Goal: Information Seeking & Learning: Learn about a topic

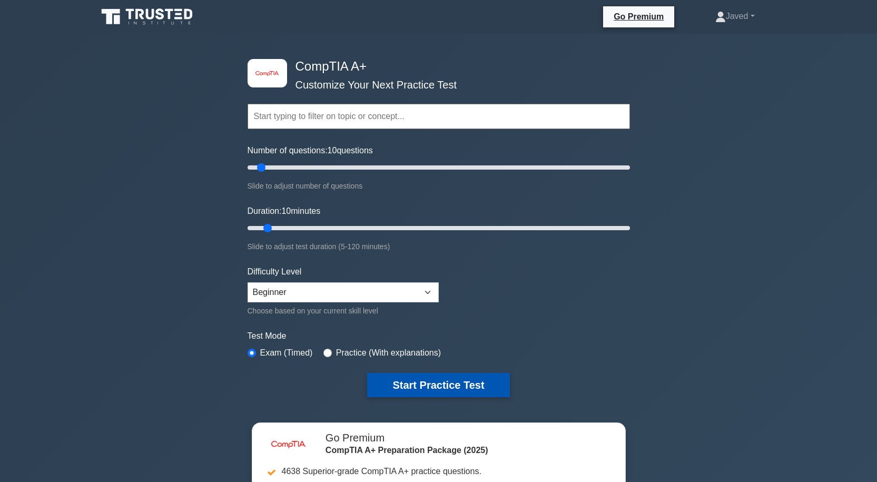
click at [419, 379] on button "Start Practice Test" at bounding box center [438, 385] width 142 height 24
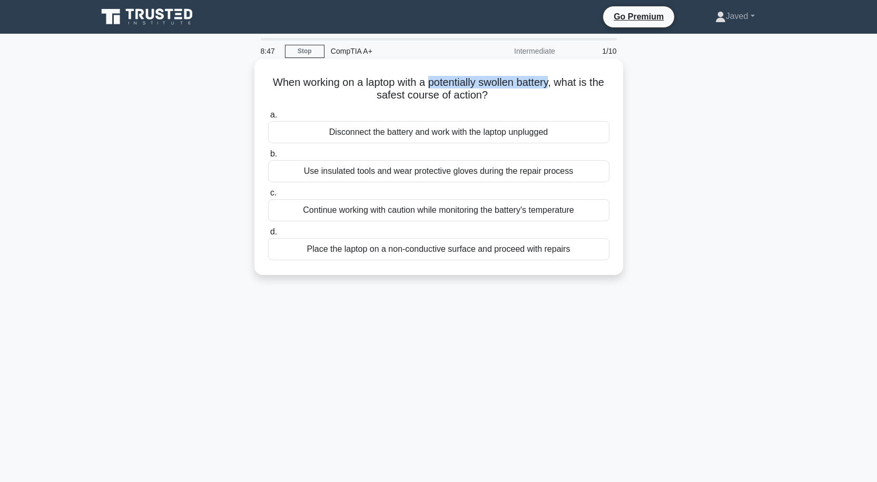
drag, startPoint x: 437, startPoint y: 84, endPoint x: 563, endPoint y: 77, distance: 126.1
click at [563, 77] on h5 "When working on a laptop with a potentially swollen battery, what is the safest…" at bounding box center [439, 89] width 344 height 26
copy h5 "potentially swollen battery"
click at [476, 212] on div "Continue working with caution while monitoring the battery's temperature" at bounding box center [438, 210] width 341 height 22
click at [268, 197] on input "c. Continue working with caution while monitoring the battery's temperature" at bounding box center [268, 193] width 0 height 7
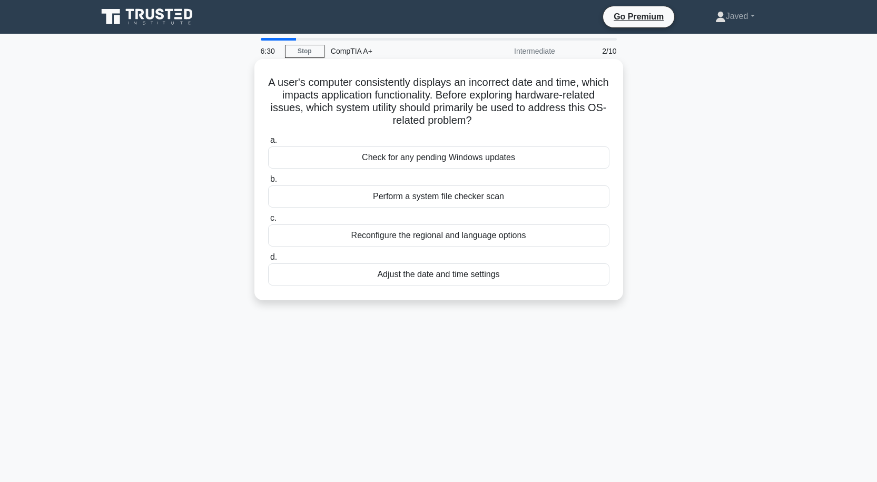
click at [474, 275] on div "Adjust the date and time settings" at bounding box center [438, 274] width 341 height 22
click at [268, 261] on input "d. Adjust the date and time settings" at bounding box center [268, 257] width 0 height 7
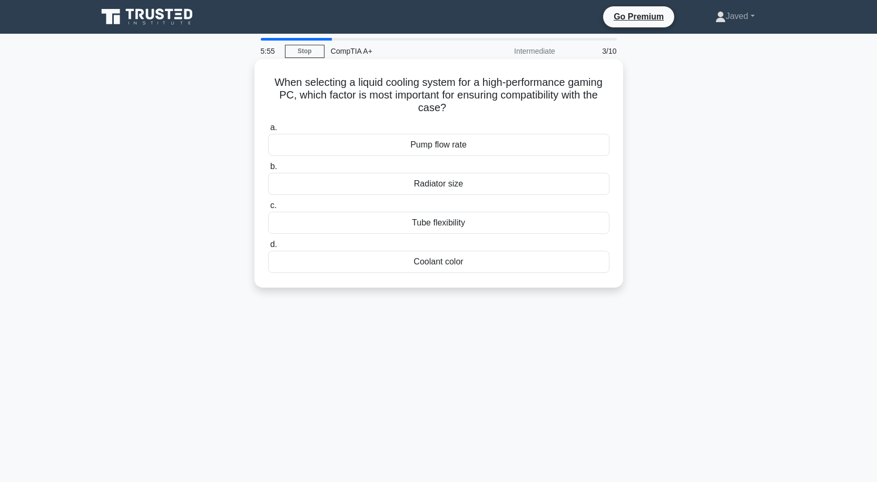
click at [441, 263] on div "Coolant color" at bounding box center [438, 262] width 341 height 22
click at [268, 248] on input "d. Coolant color" at bounding box center [268, 244] width 0 height 7
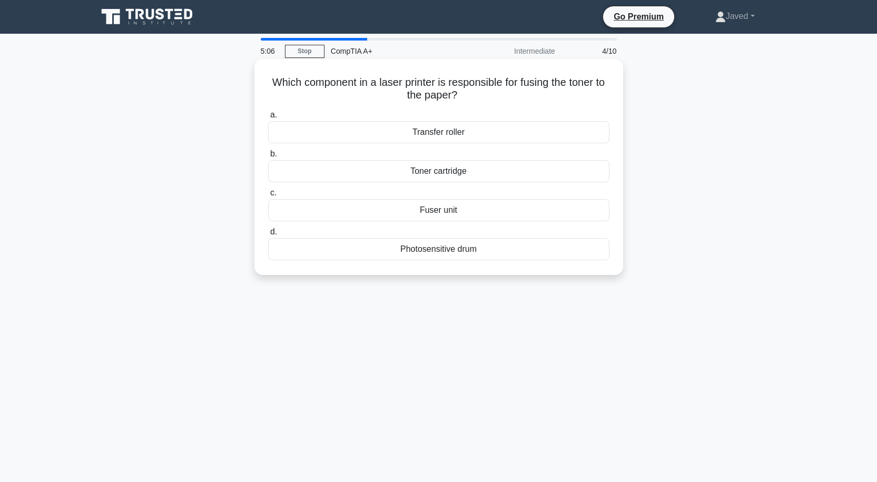
click at [454, 133] on div "Transfer roller" at bounding box center [438, 132] width 341 height 22
click at [268, 119] on input "a. Transfer roller" at bounding box center [268, 115] width 0 height 7
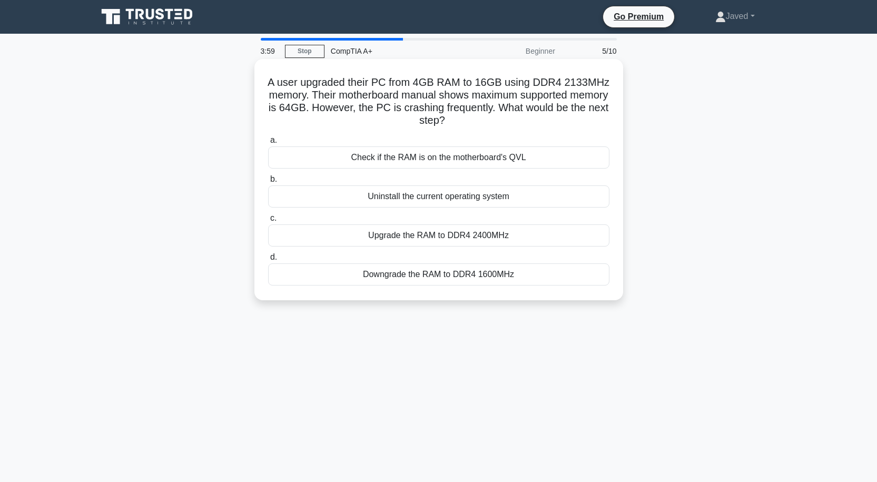
click at [452, 237] on div "Upgrade the RAM to DDR4 2400MHz" at bounding box center [438, 235] width 341 height 22
click at [268, 222] on input "c. Upgrade the RAM to DDR4 2400MHz" at bounding box center [268, 218] width 0 height 7
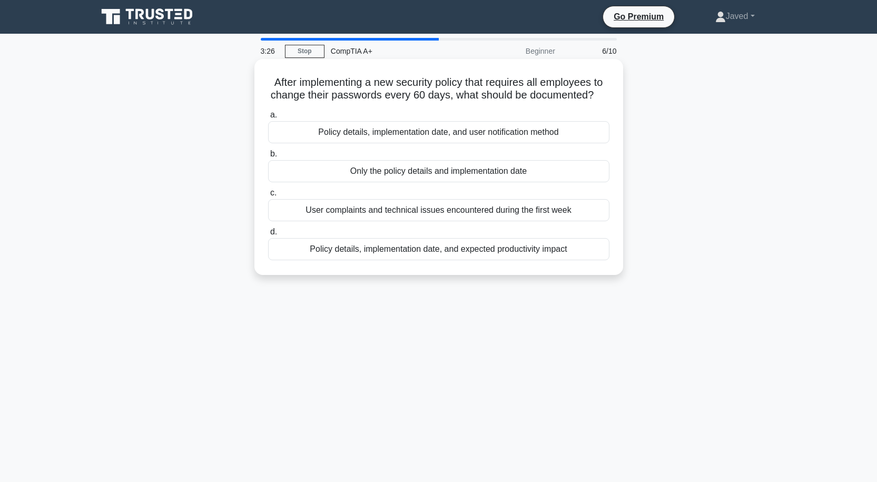
click at [498, 252] on div "Policy details, implementation date, and expected productivity impact" at bounding box center [438, 249] width 341 height 22
click at [268, 236] on input "d. Policy details, implementation date, and expected productivity impact" at bounding box center [268, 232] width 0 height 7
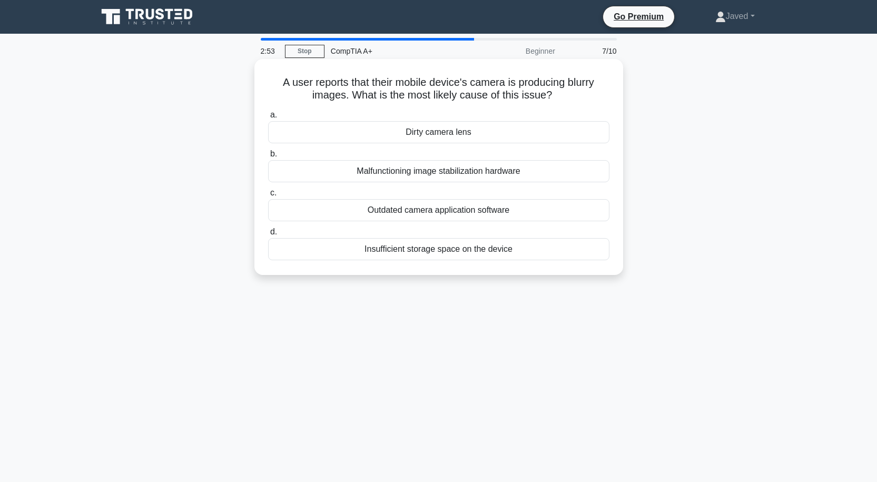
click at [449, 135] on div "Dirty camera lens" at bounding box center [438, 132] width 341 height 22
click at [268, 119] on input "a. Dirty camera lens" at bounding box center [268, 115] width 0 height 7
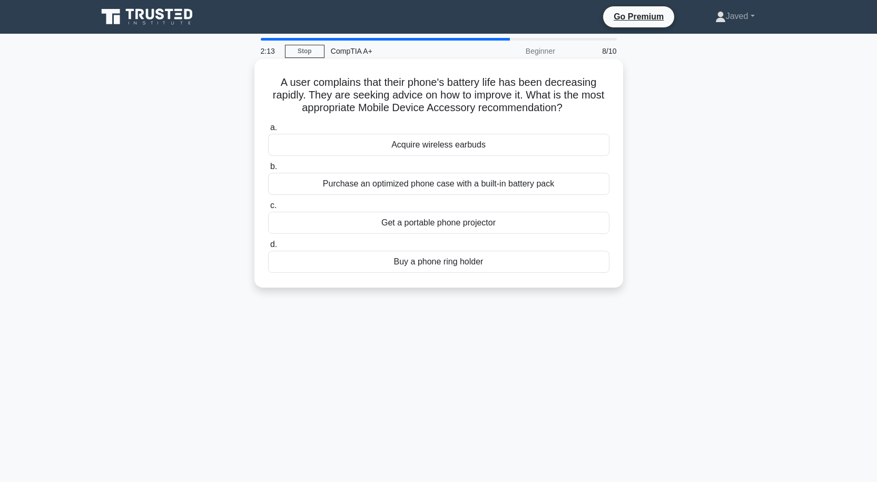
click at [419, 142] on div "Acquire wireless earbuds" at bounding box center [438, 145] width 341 height 22
click at [268, 131] on input "a. Acquire wireless earbuds" at bounding box center [268, 127] width 0 height 7
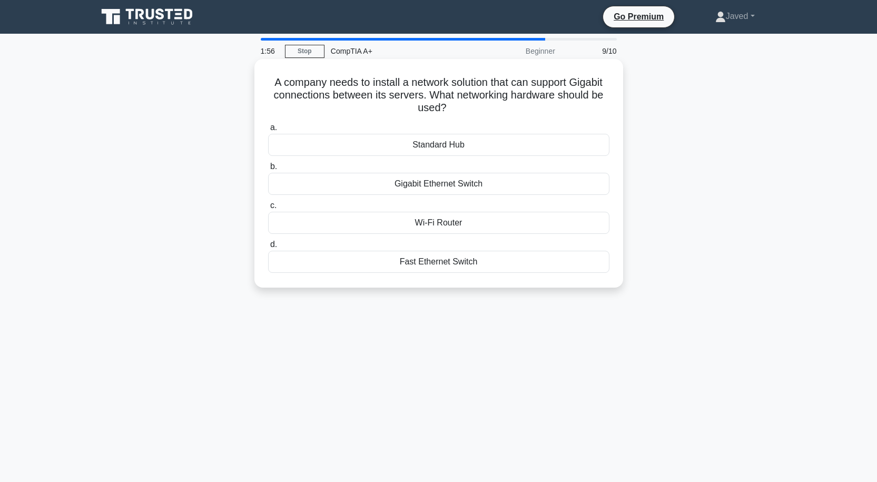
click at [432, 184] on div "Gigabit Ethernet Switch" at bounding box center [438, 184] width 341 height 22
click at [268, 170] on input "b. Gigabit Ethernet Switch" at bounding box center [268, 166] width 0 height 7
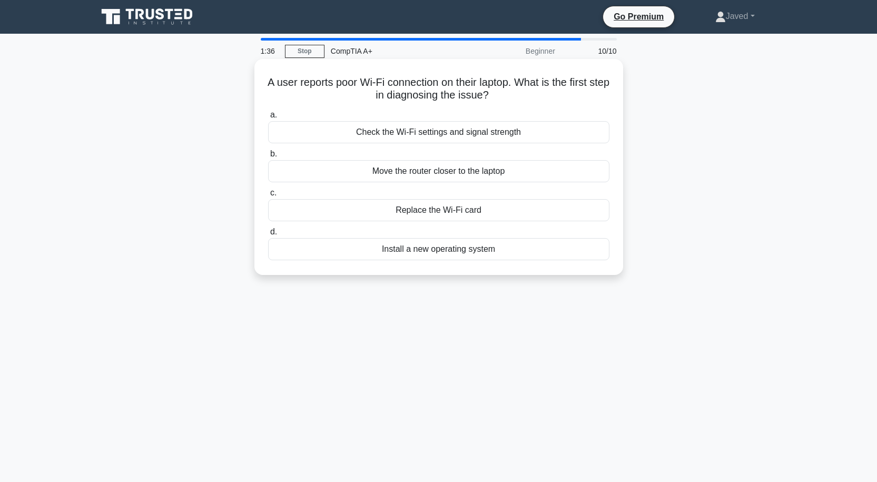
click at [418, 134] on div "Check the Wi-Fi settings and signal strength" at bounding box center [438, 132] width 341 height 22
click at [268, 119] on input "a. Check the Wi-Fi settings and signal strength" at bounding box center [268, 115] width 0 height 7
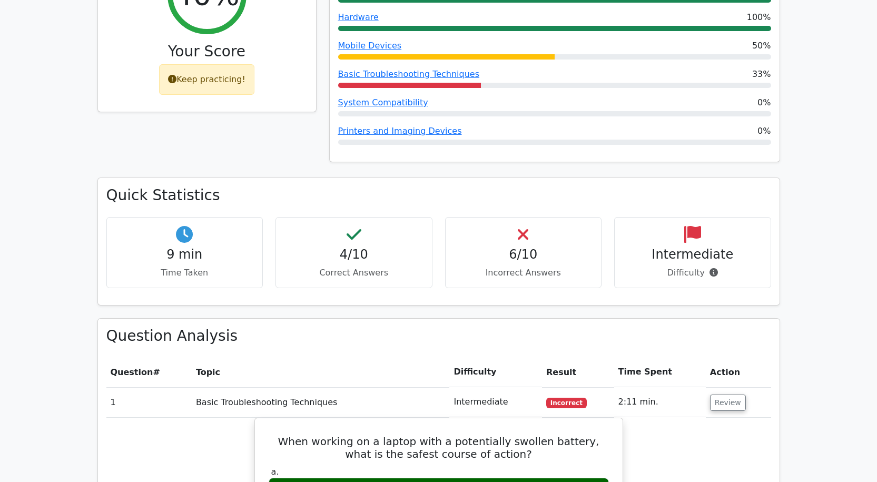
scroll to position [685, 0]
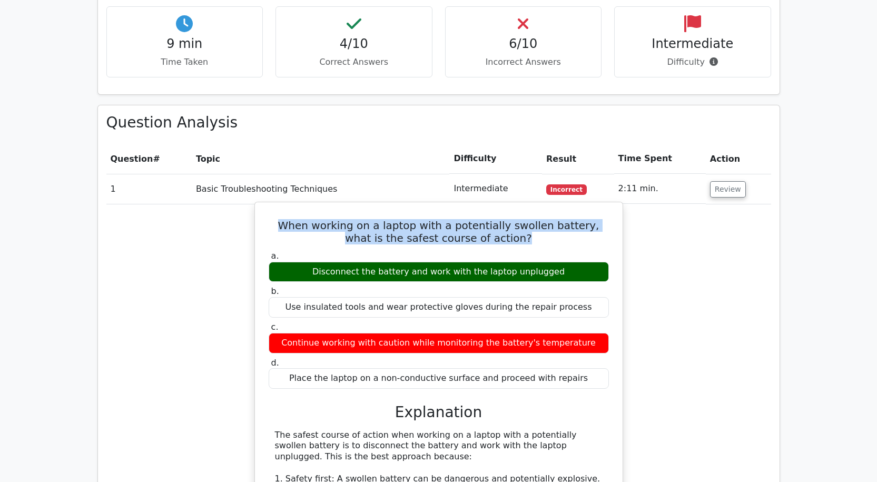
drag, startPoint x: 275, startPoint y: 183, endPoint x: 532, endPoint y: 200, distance: 257.2
click at [532, 219] on h5 "When working on a laptop with a potentially swollen battery, what is the safest…" at bounding box center [439, 231] width 343 height 25
copy h5 "When working on a laptop with a potentially swollen battery, what is the safest…"
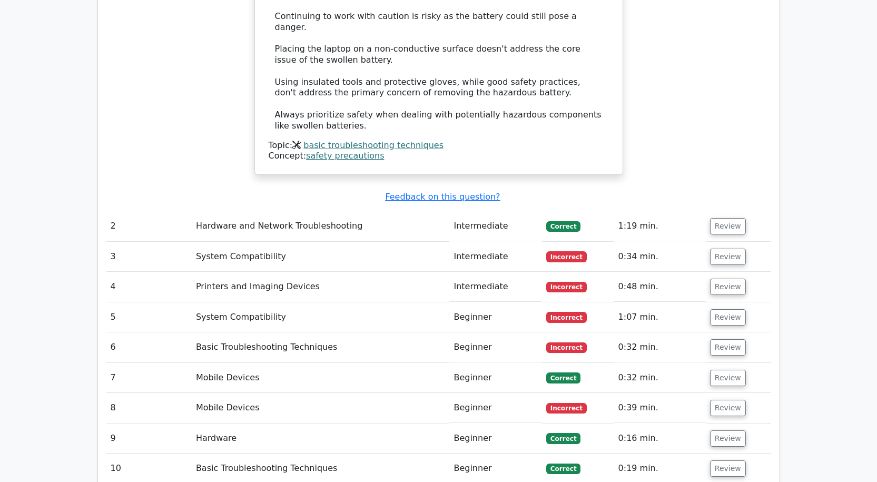
scroll to position [1265, 0]
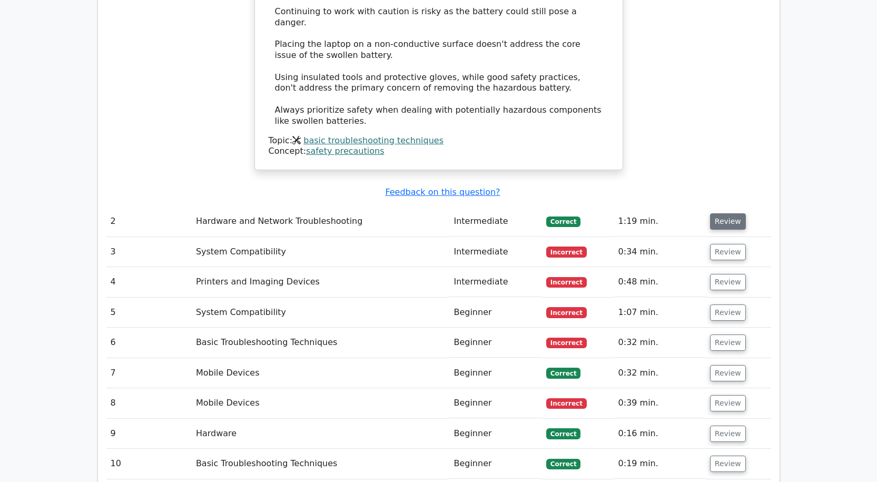
click at [727, 213] on button "Review" at bounding box center [728, 221] width 36 height 16
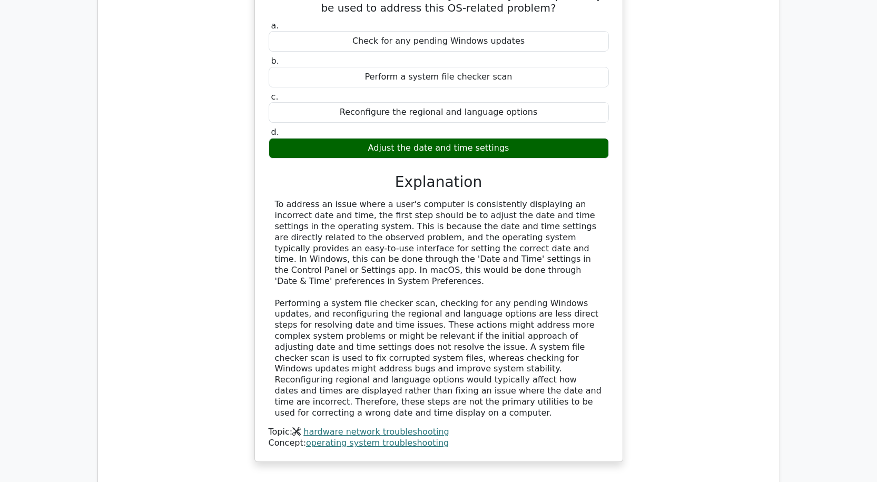
scroll to position [1792, 0]
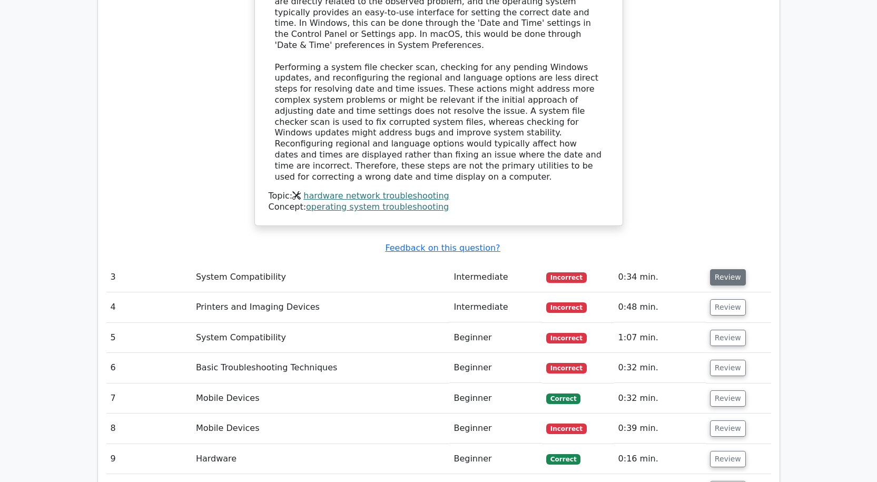
click at [730, 269] on button "Review" at bounding box center [728, 277] width 36 height 16
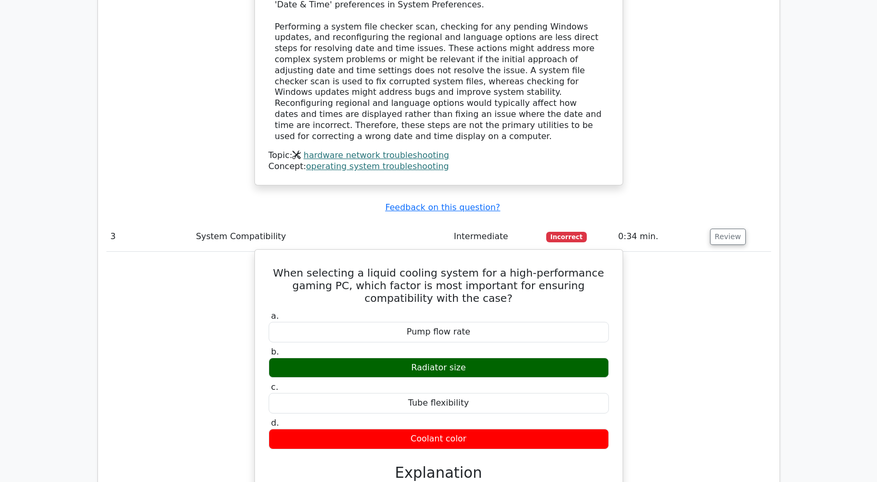
scroll to position [1897, 0]
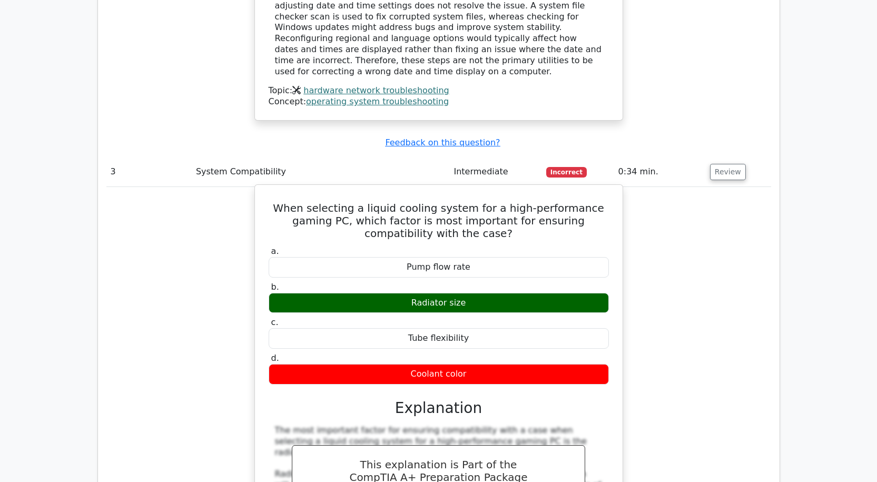
drag, startPoint x: 402, startPoint y: 228, endPoint x: 463, endPoint y: 241, distance: 62.6
click at [463, 293] on div "Radiator size" at bounding box center [439, 303] width 340 height 21
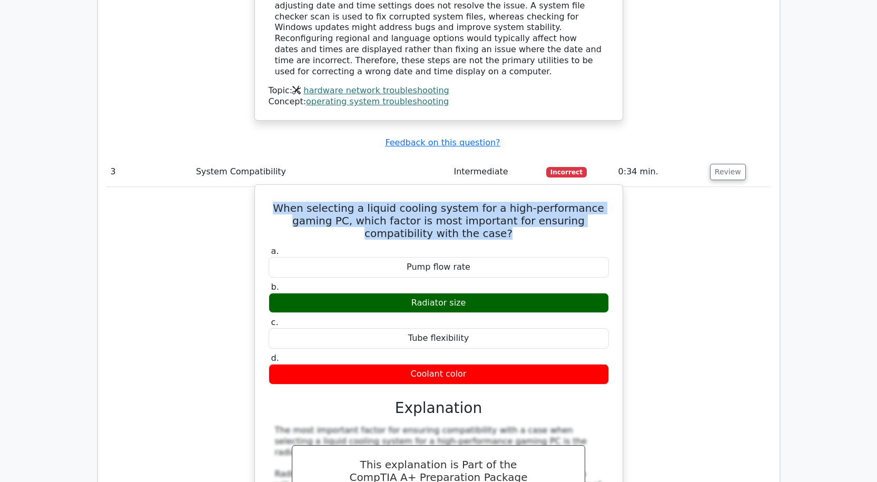
drag, startPoint x: 266, startPoint y: 131, endPoint x: 487, endPoint y: 171, distance: 224.9
click at [491, 189] on div "When selecting a liquid cooling system for a high-performance gaming PC, which …" at bounding box center [438, 447] width 359 height 516
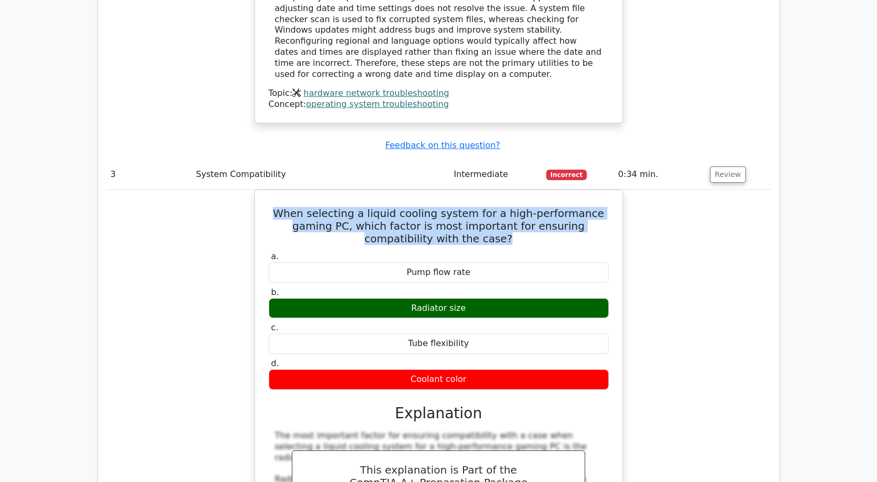
copy h5 "When selecting a liquid cooling system for a high-performance gaming PC, which …"
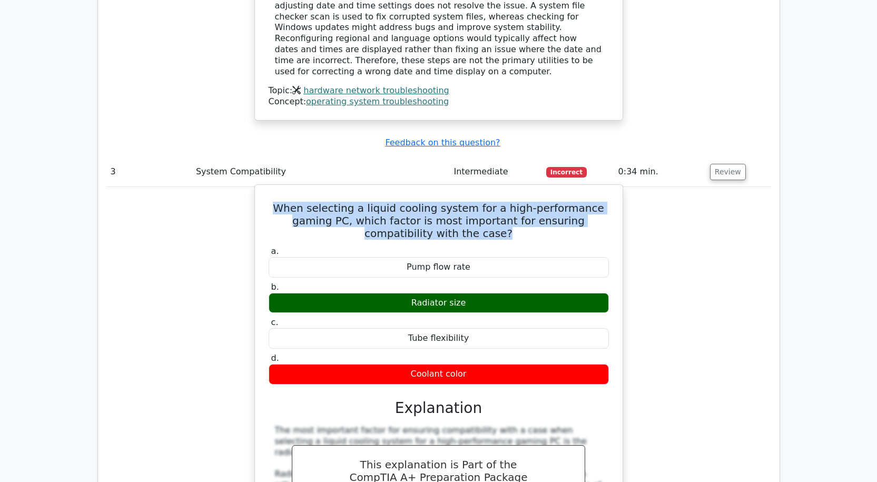
drag, startPoint x: 410, startPoint y: 228, endPoint x: 476, endPoint y: 238, distance: 66.7
click at [476, 293] on div "Radiator size" at bounding box center [439, 303] width 340 height 21
copy div "Radiator size"
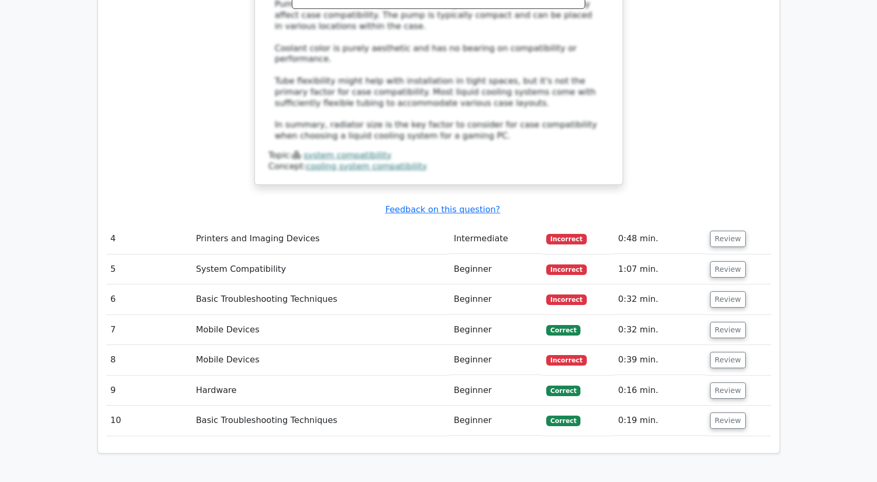
scroll to position [2371, 0]
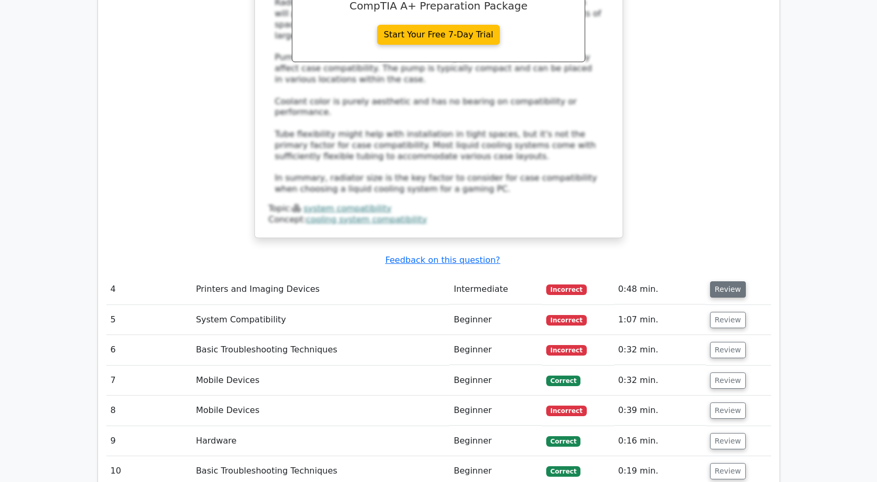
click at [734, 281] on button "Review" at bounding box center [728, 289] width 36 height 16
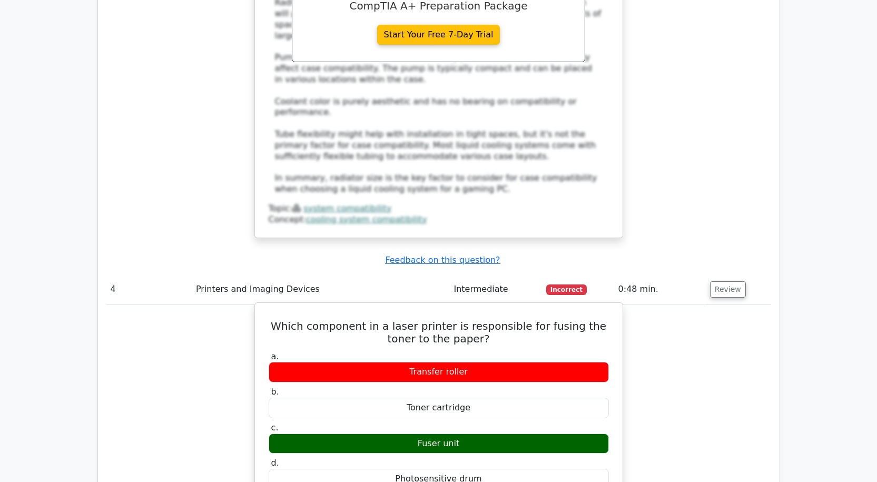
click at [441, 434] on div "Fuser unit" at bounding box center [439, 444] width 340 height 21
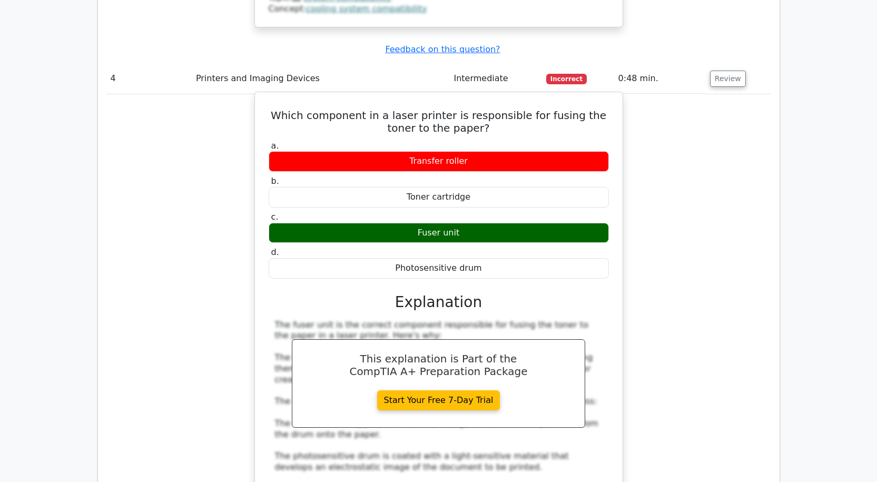
scroll to position [2846, 0]
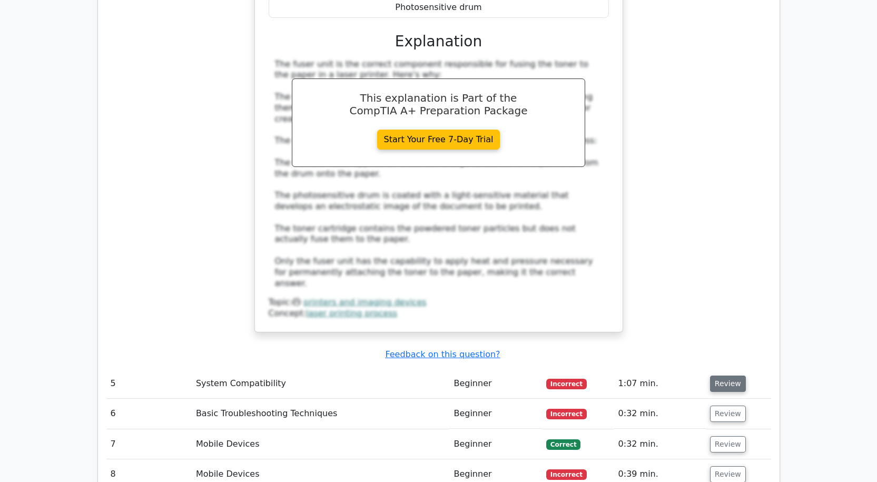
click at [734, 376] on button "Review" at bounding box center [728, 384] width 36 height 16
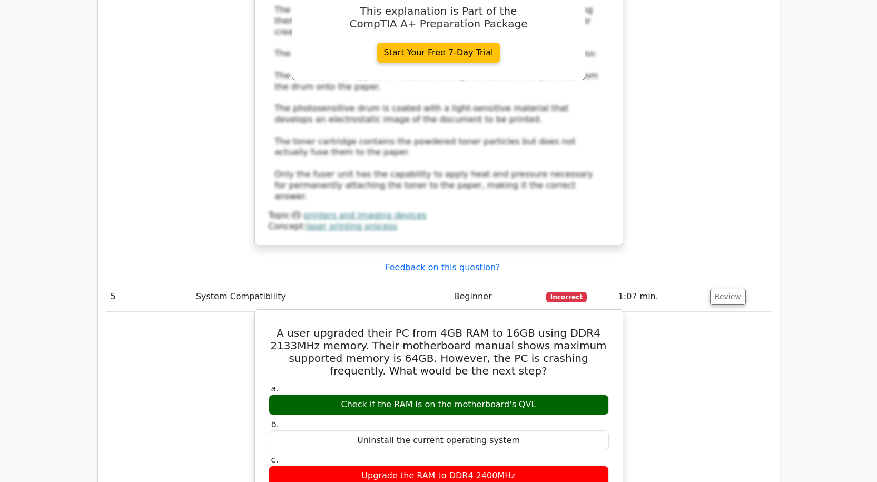
scroll to position [3056, 0]
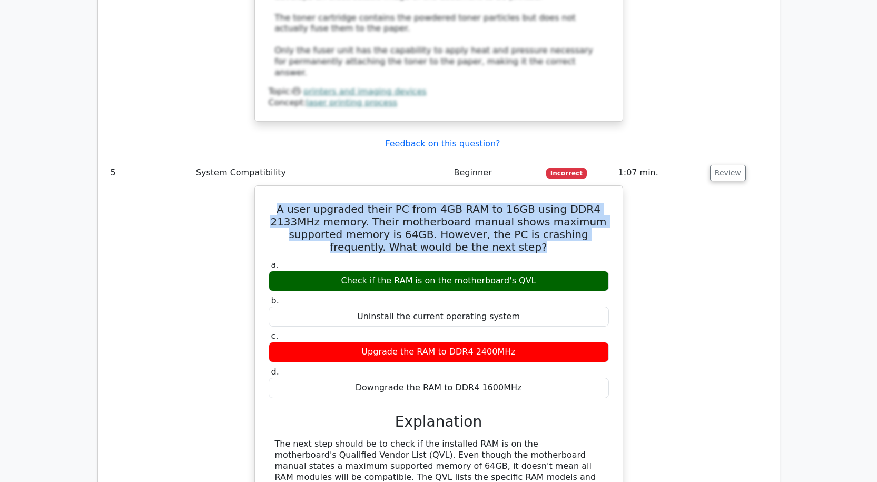
drag, startPoint x: 271, startPoint y: 104, endPoint x: 494, endPoint y: 141, distance: 226.4
click at [494, 203] on h5 "A user upgraded their PC from 4GB RAM to 16GB using DDR4 2133MHz memory. Their …" at bounding box center [439, 228] width 343 height 51
copy h5 "A user upgraded their PC from 4GB RAM to 16GB using DDR4 2133MHz memory. Their …"
drag, startPoint x: 340, startPoint y: 178, endPoint x: 552, endPoint y: 172, distance: 211.4
click at [552, 271] on div "Check if the RAM is on the motherboard's QVL" at bounding box center [439, 281] width 340 height 21
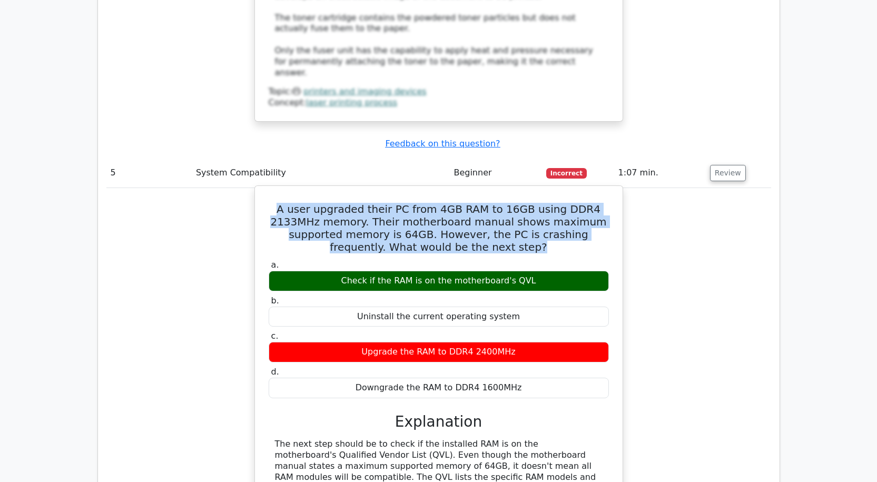
copy div "Check if the RAM is on the motherboard's QVL"
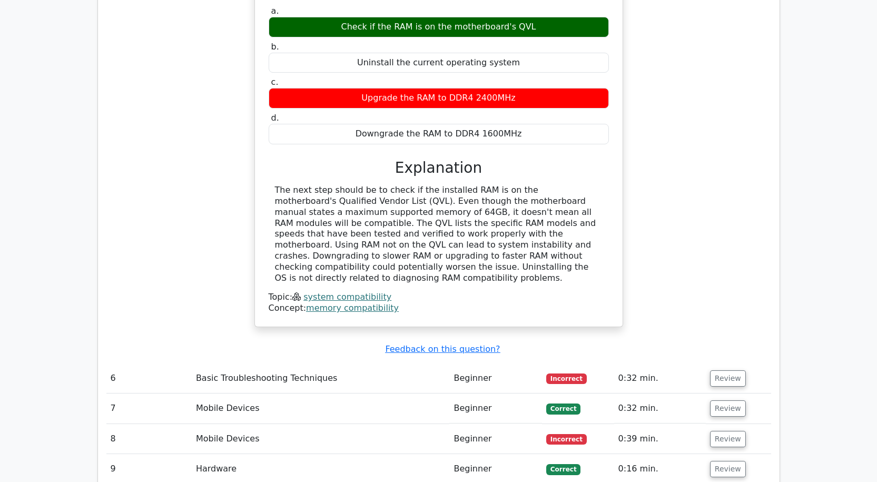
scroll to position [3425, 0]
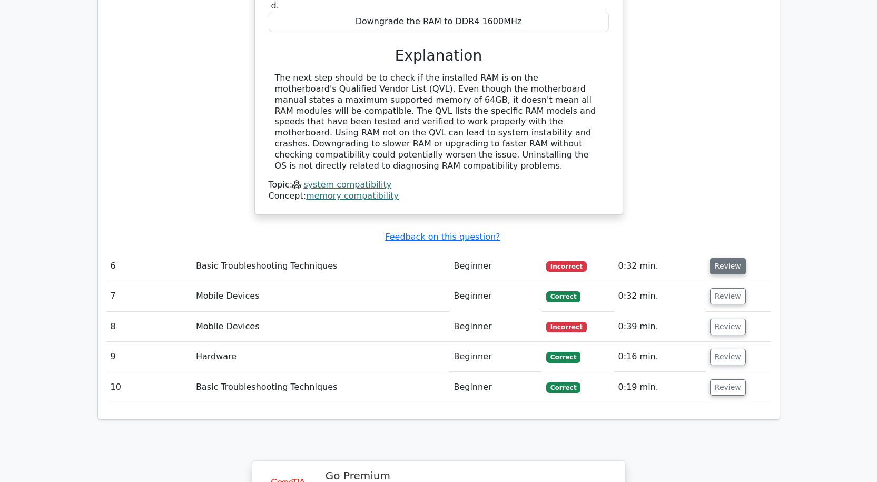
click at [717, 258] on button "Review" at bounding box center [728, 266] width 36 height 16
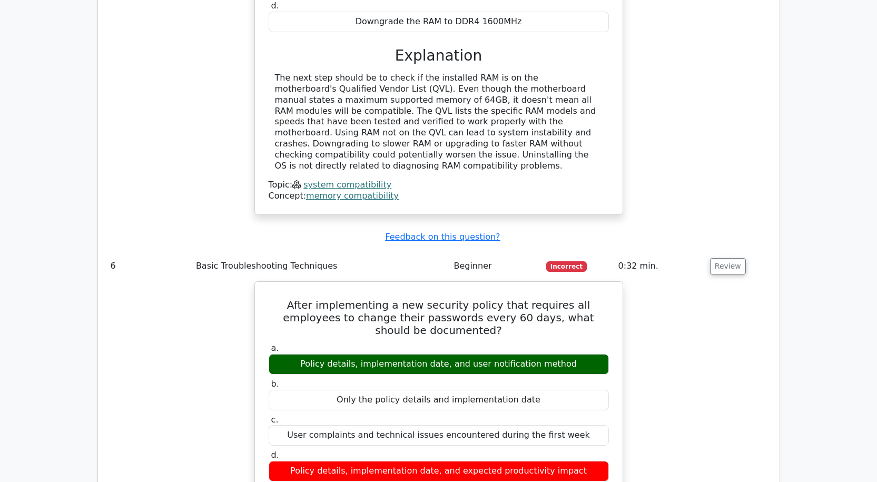
drag, startPoint x: 293, startPoint y: 340, endPoint x: 629, endPoint y: 349, distance: 336.3
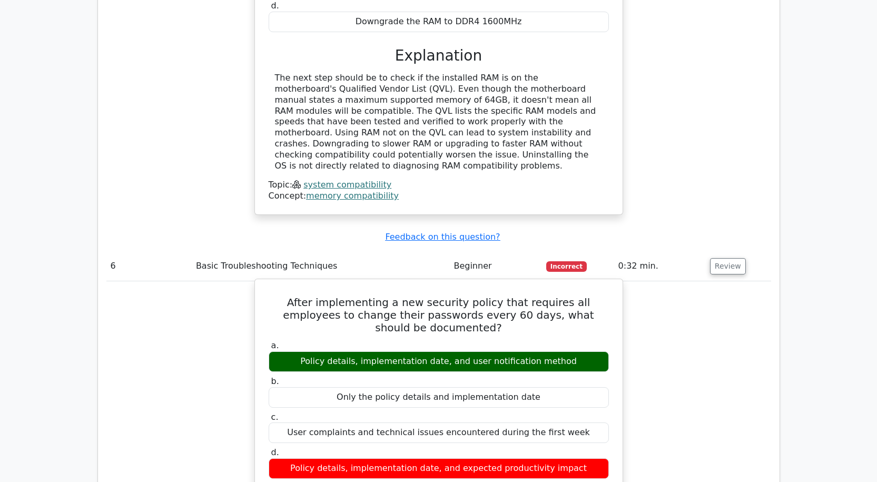
copy div "Policy details, implementation date, and expected productivity impact"
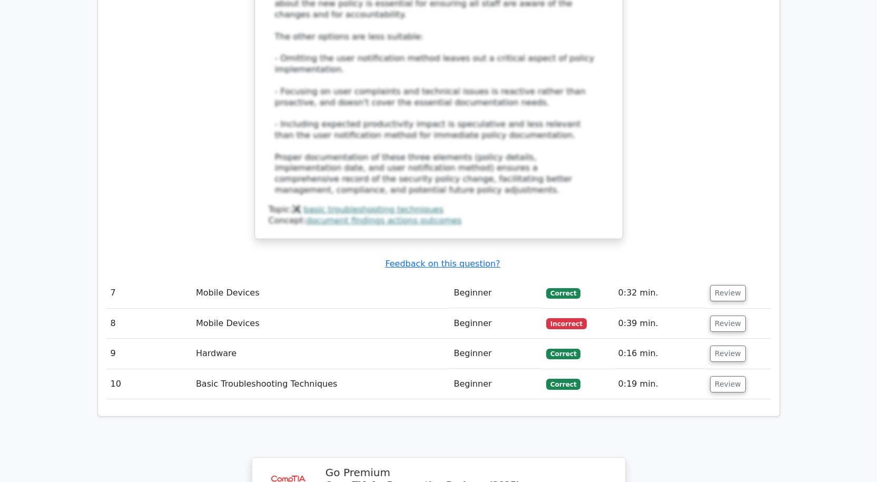
scroll to position [4163, 0]
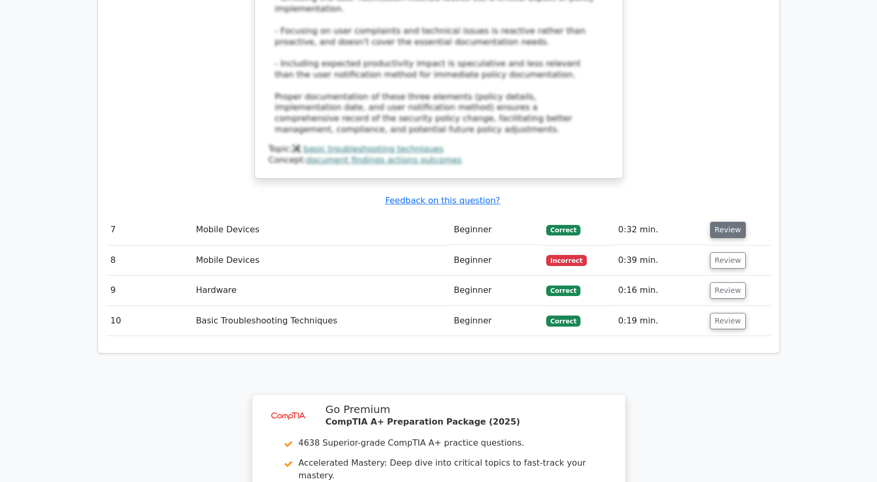
click at [739, 222] on button "Review" at bounding box center [728, 230] width 36 height 16
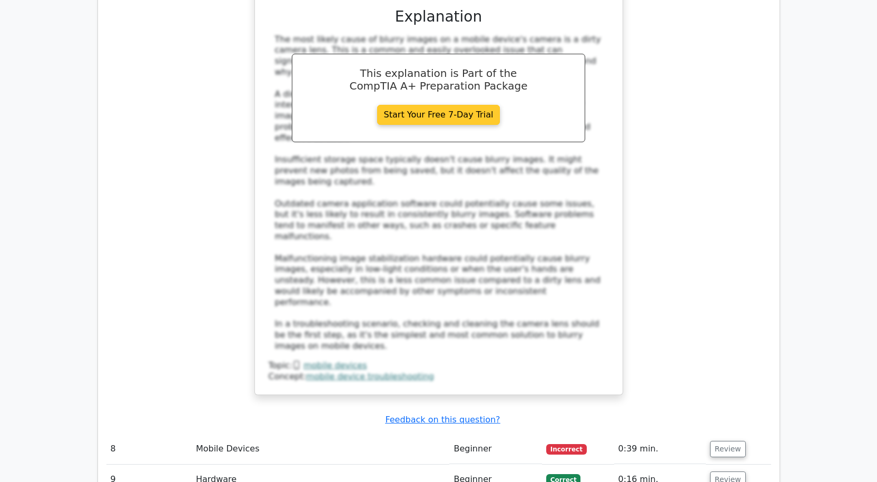
scroll to position [4690, 0]
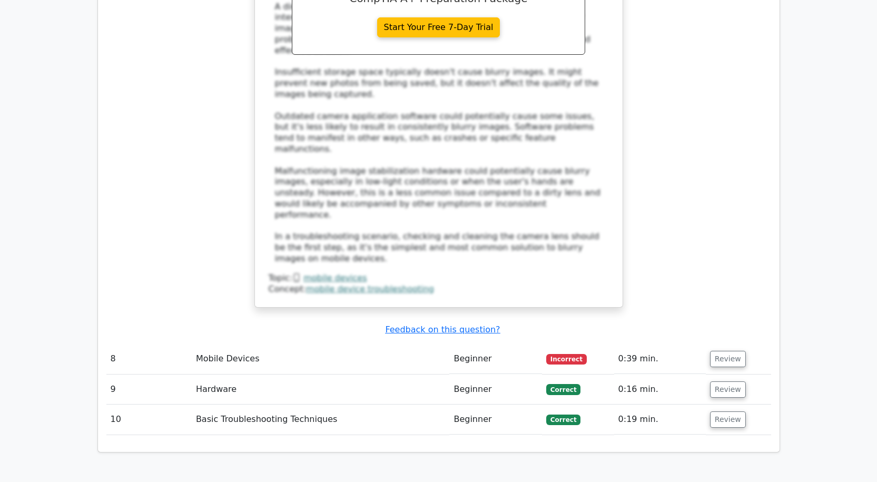
drag, startPoint x: 712, startPoint y: 146, endPoint x: 586, endPoint y: 188, distance: 132.5
click at [711, 351] on button "Review" at bounding box center [728, 359] width 36 height 16
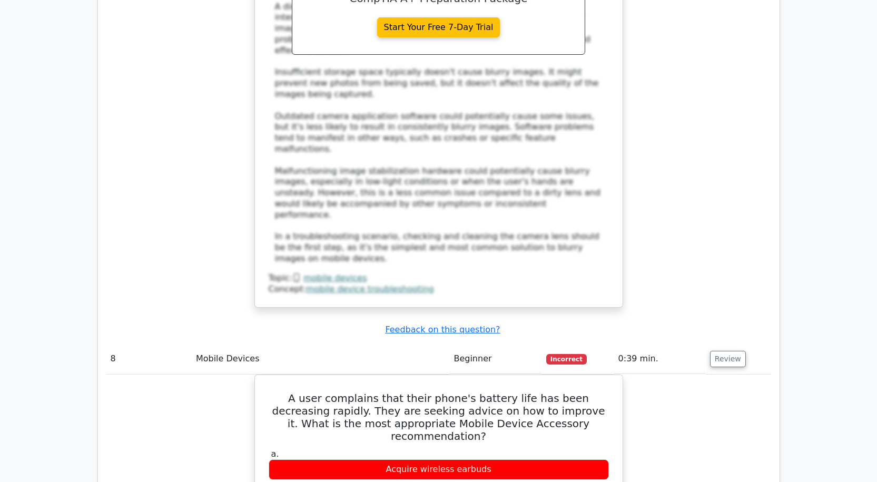
drag, startPoint x: 564, startPoint y: 276, endPoint x: 158, endPoint y: 283, distance: 405.8
copy div "Purchase an optimized phone case with a built-in battery pack"
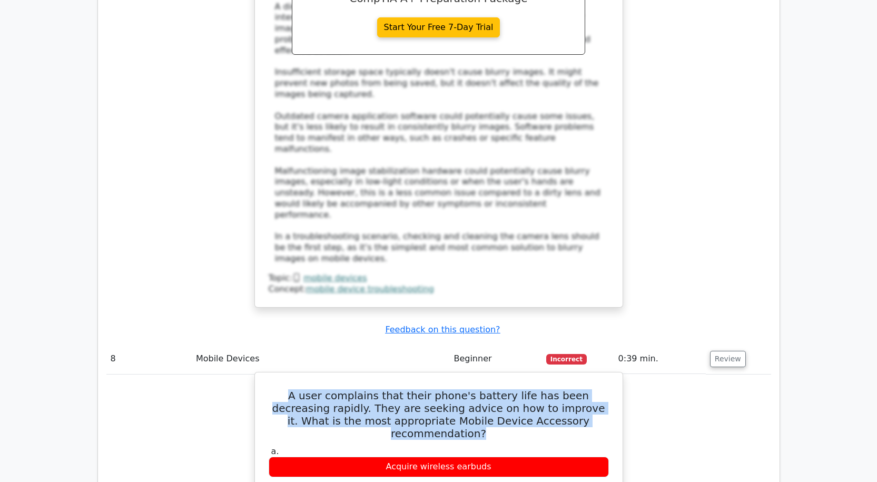
drag, startPoint x: 272, startPoint y: 180, endPoint x: 593, endPoint y: 205, distance: 321.9
click at [593, 389] on h5 "A user complains that their phone's battery life has been decreasing rapidly. T…" at bounding box center [439, 414] width 343 height 51
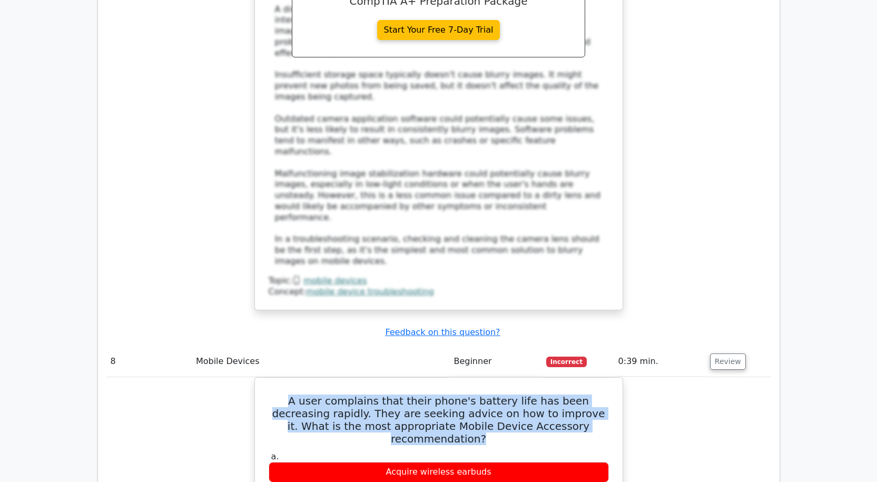
copy h5 "A user complains that their phone's battery life has been decreasing rapidly. T…"
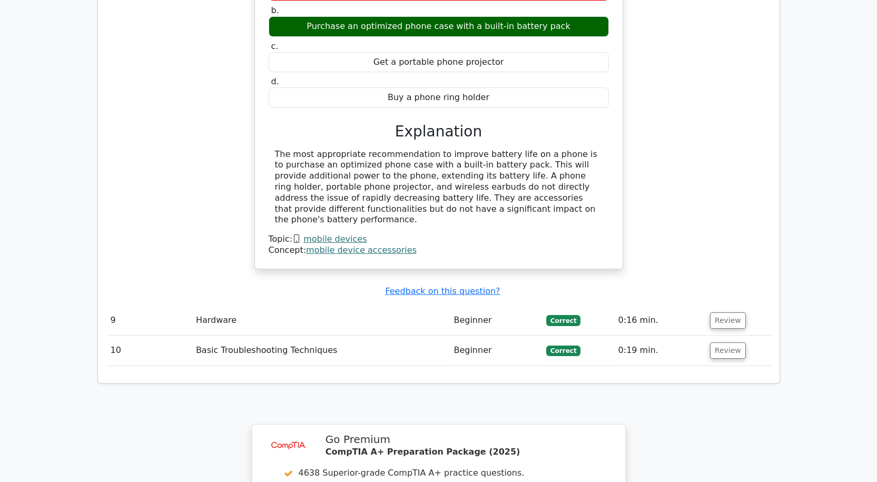
scroll to position [5111, 0]
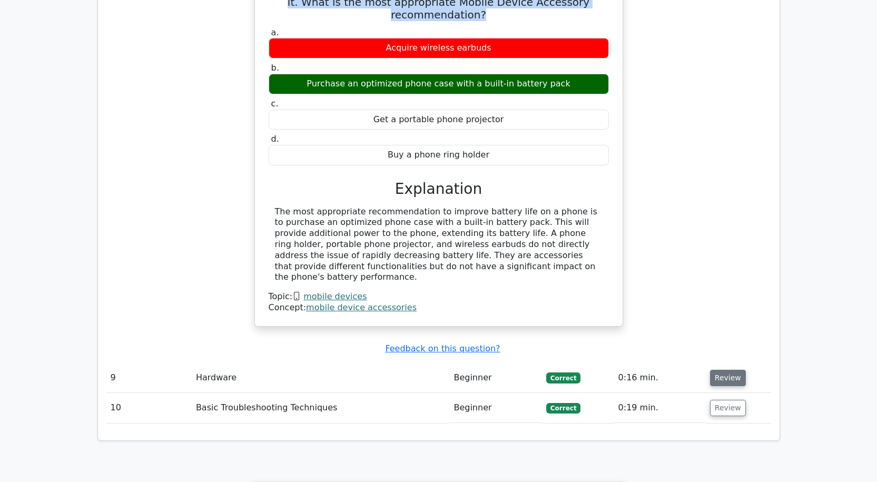
click at [722, 370] on button "Review" at bounding box center [728, 378] width 36 height 16
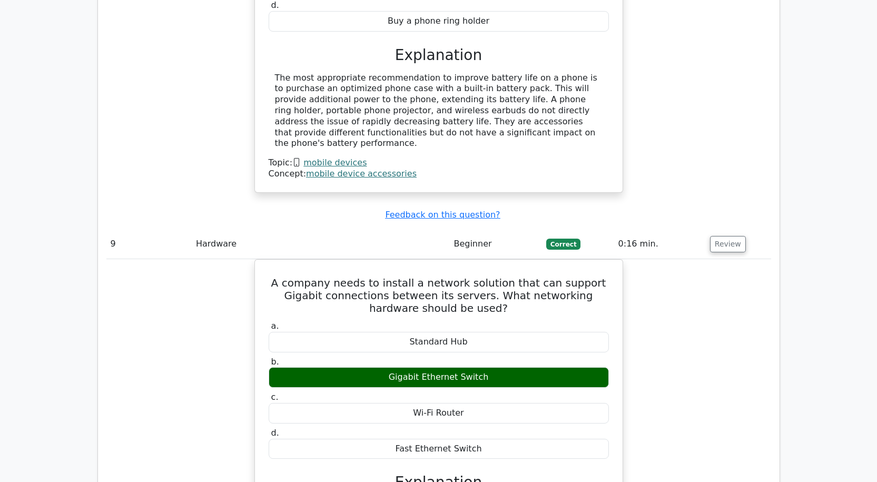
scroll to position [5375, 0]
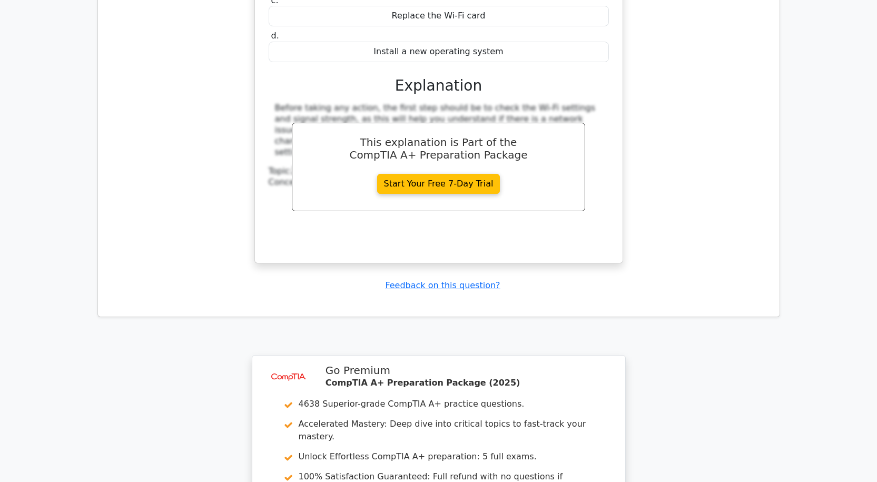
scroll to position [6168, 0]
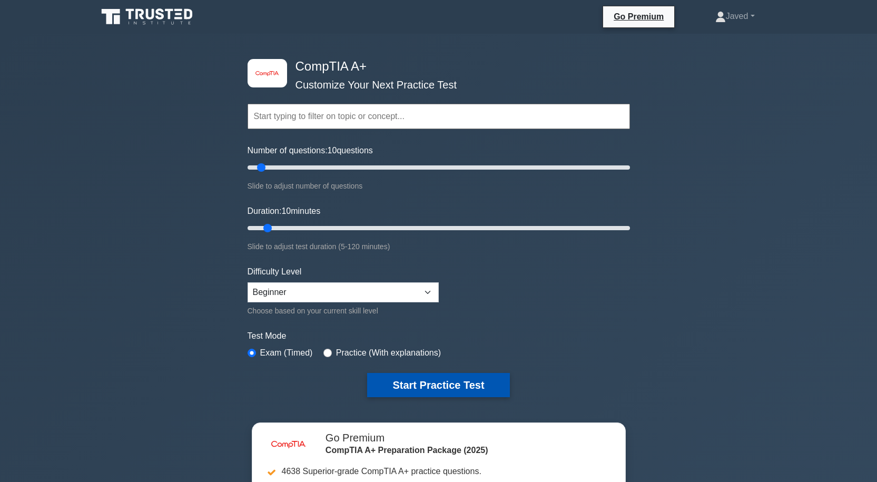
click at [437, 379] on button "Start Practice Test" at bounding box center [438, 385] width 142 height 24
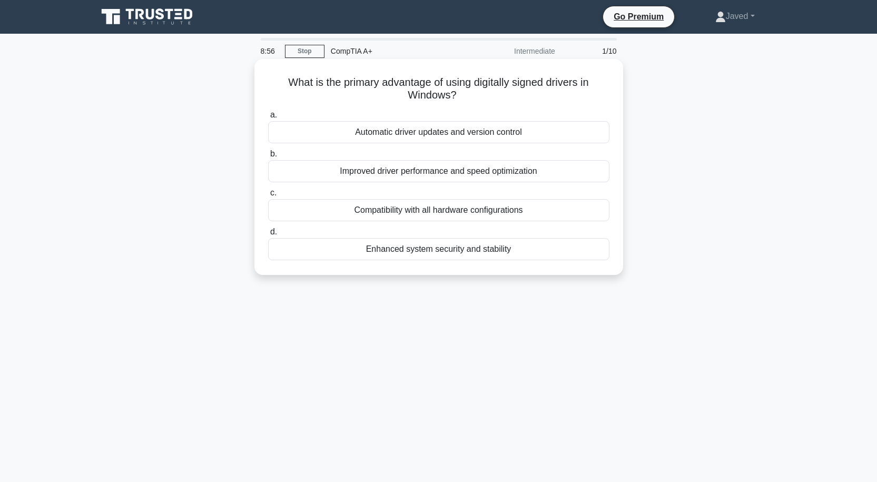
click at [459, 255] on div "Enhanced system security and stability" at bounding box center [438, 249] width 341 height 22
click at [268, 236] on input "d. Enhanced system security and stability" at bounding box center [268, 232] width 0 height 7
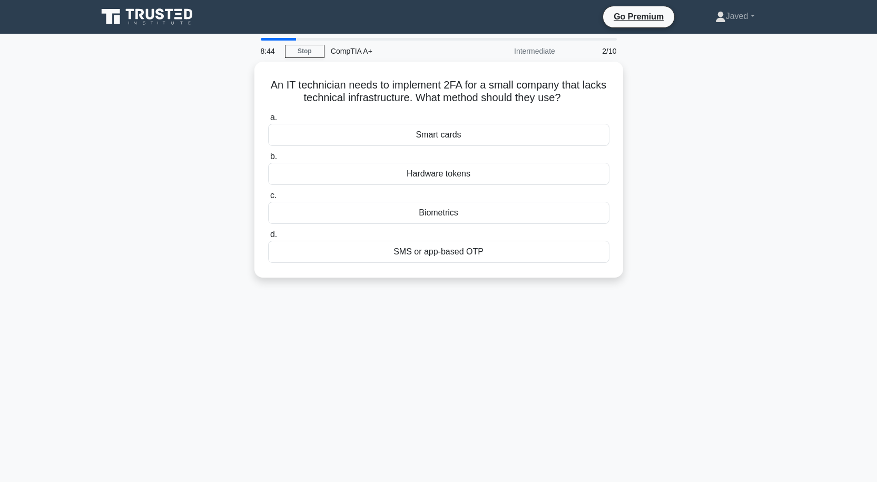
click at [609, 51] on div "2/10" at bounding box center [593, 51] width 62 height 21
click at [444, 174] on div "Hardware tokens" at bounding box center [438, 171] width 341 height 22
click at [268, 158] on input "b. Hardware tokens" at bounding box center [268, 154] width 0 height 7
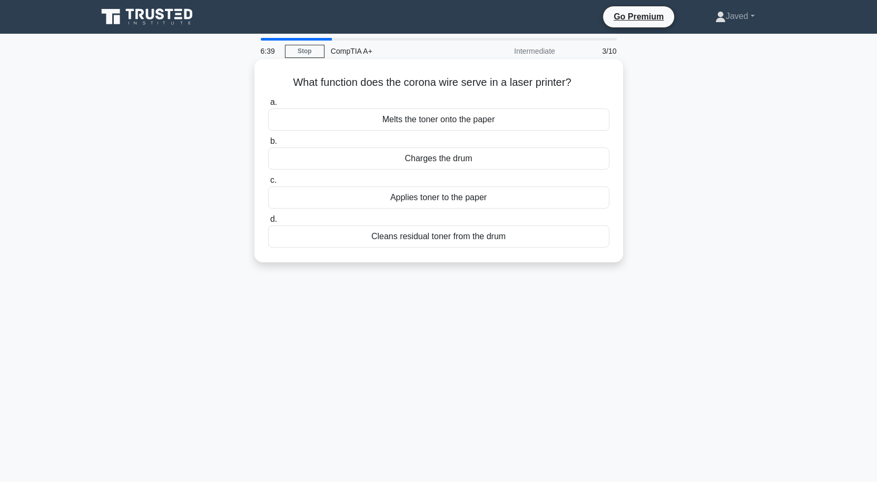
click at [447, 163] on div "Charges the drum" at bounding box center [438, 159] width 341 height 22
click at [268, 145] on input "b. Charges the drum" at bounding box center [268, 141] width 0 height 7
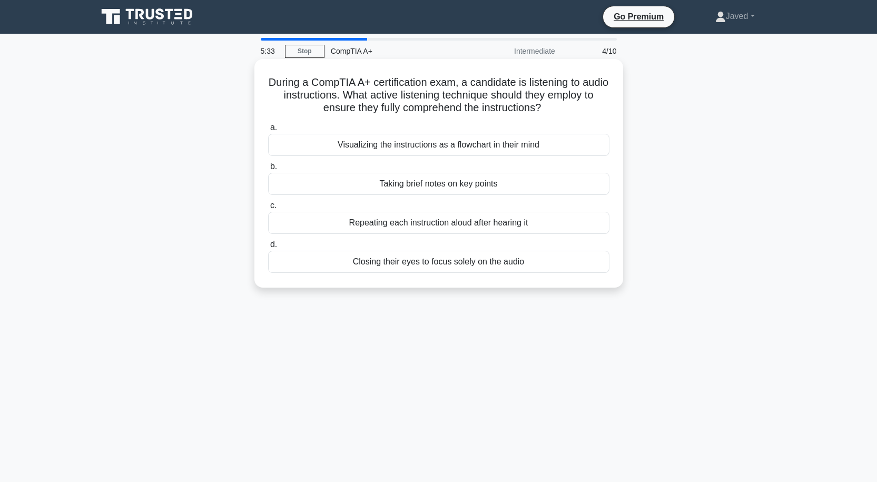
click at [458, 143] on div "Visualizing the instructions as a flowchart in their mind" at bounding box center [438, 145] width 341 height 22
click at [268, 131] on input "a. Visualizing the instructions as a flowchart in their mind" at bounding box center [268, 127] width 0 height 7
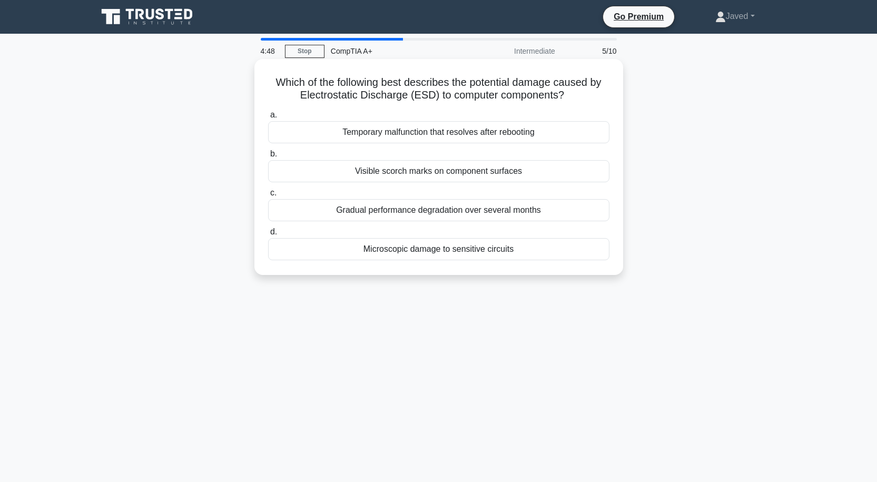
click at [457, 249] on div "Microscopic damage to sensitive circuits" at bounding box center [438, 249] width 341 height 22
click at [268, 236] on input "d. Microscopic damage to sensitive circuits" at bounding box center [268, 232] width 0 height 7
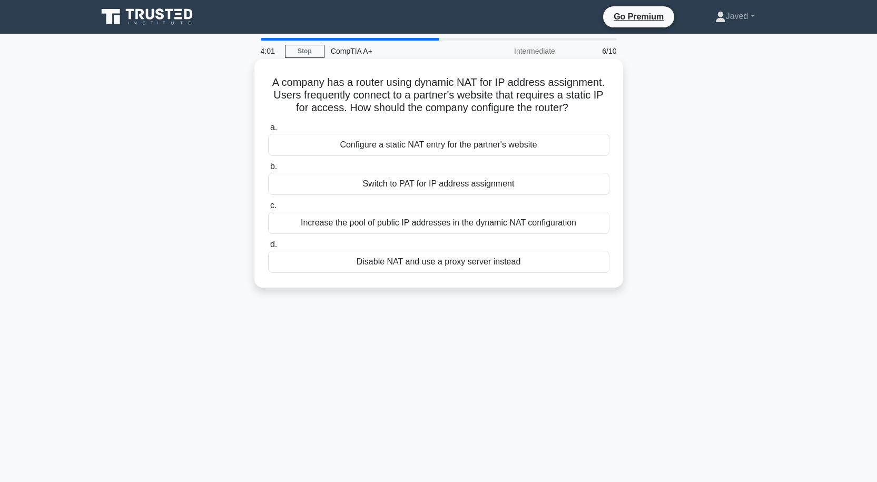
click at [432, 145] on div "Configure a static NAT entry for the partner's website" at bounding box center [438, 145] width 341 height 22
click at [268, 131] on input "a. Configure a static NAT entry for the partner's website" at bounding box center [268, 127] width 0 height 7
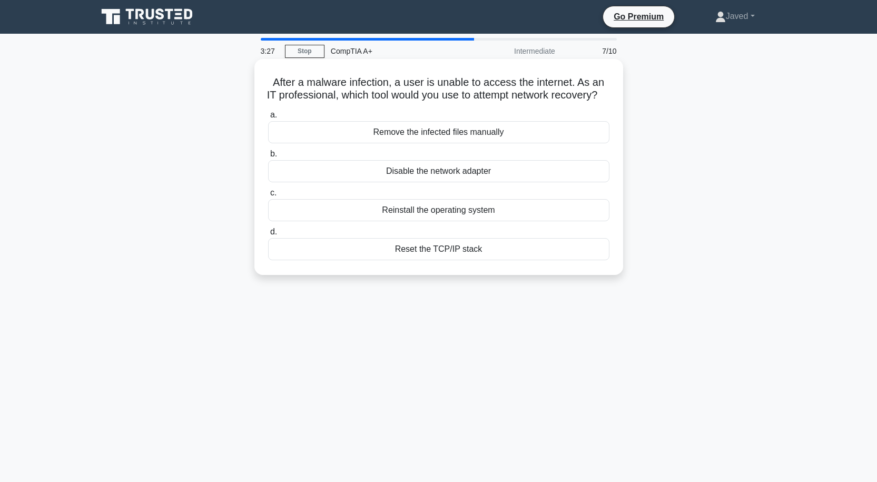
click at [435, 143] on div "Remove the infected files manually" at bounding box center [438, 132] width 341 height 22
click at [268, 119] on input "a. Remove the infected files manually" at bounding box center [268, 115] width 0 height 7
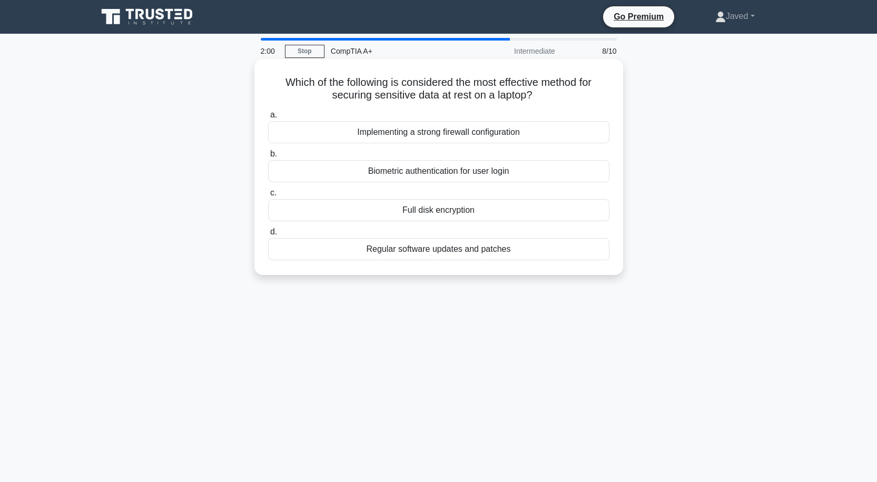
click at [430, 213] on div "Full disk encryption" at bounding box center [438, 210] width 341 height 22
click at [268, 197] on input "c. Full disk encryption" at bounding box center [268, 193] width 0 height 7
click at [454, 182] on div "Check the network cable connections" at bounding box center [438, 171] width 341 height 22
click at [268, 158] on input "b. Check the network cable connections" at bounding box center [268, 154] width 0 height 7
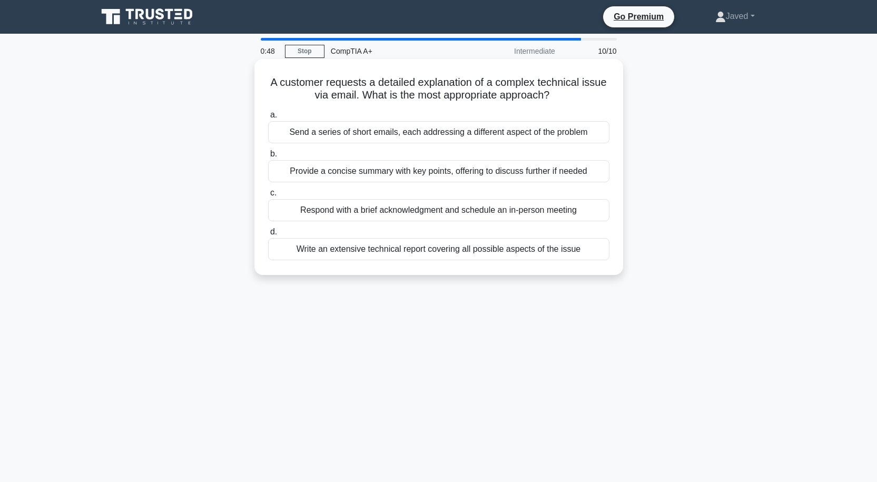
click at [420, 252] on div "Write an extensive technical report covering all possible aspects of the issue" at bounding box center [438, 249] width 341 height 22
click at [268, 236] on input "d. Write an extensive technical report covering all possible aspects of the iss…" at bounding box center [268, 232] width 0 height 7
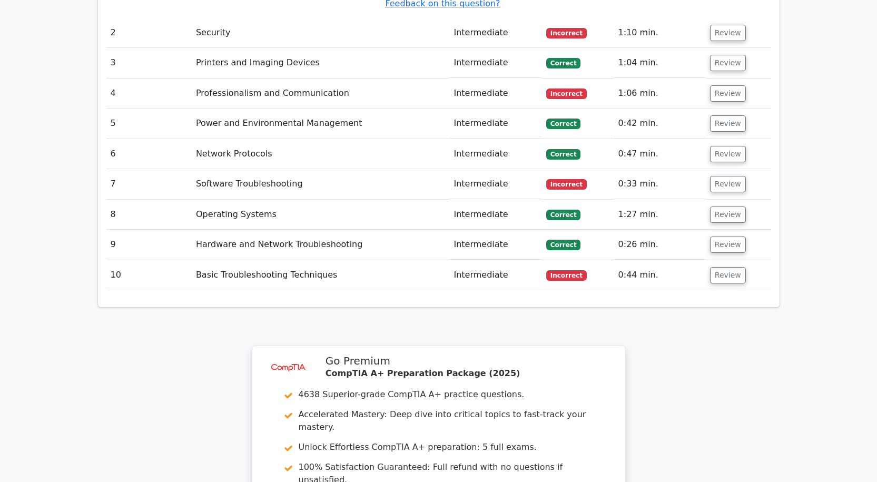
scroll to position [1475, 0]
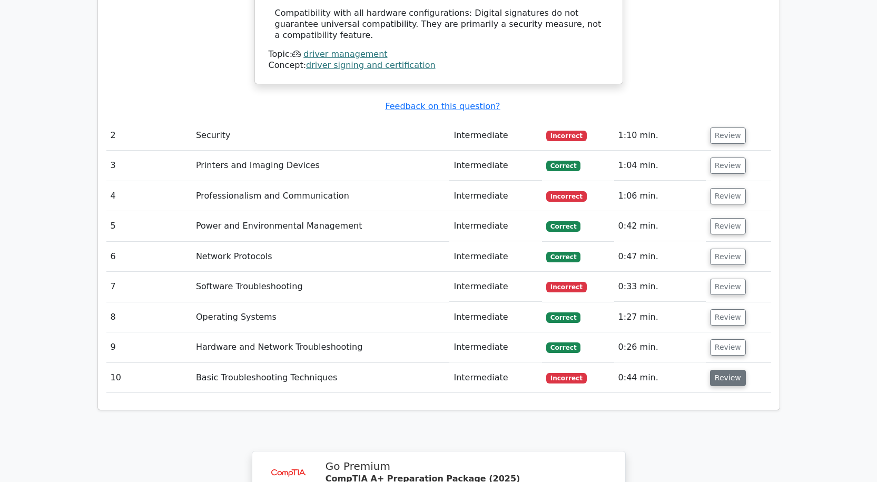
click at [722, 370] on button "Review" at bounding box center [728, 378] width 36 height 16
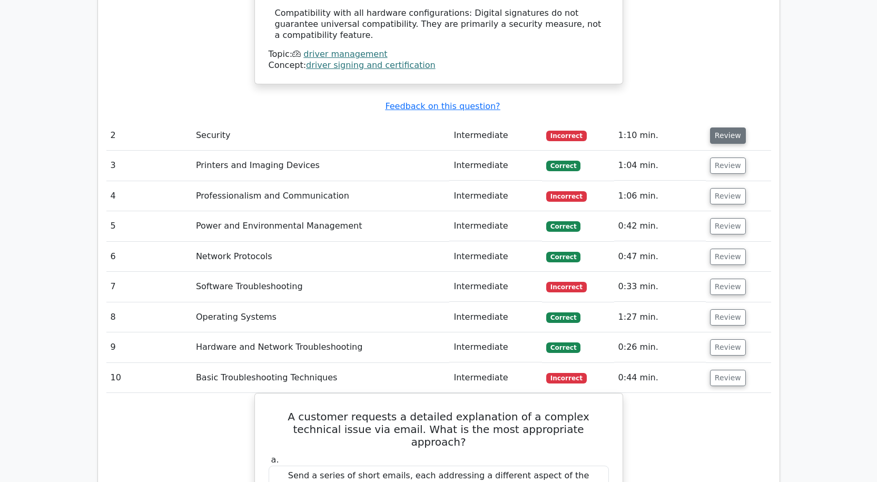
click at [714, 128] on button "Review" at bounding box center [728, 136] width 36 height 16
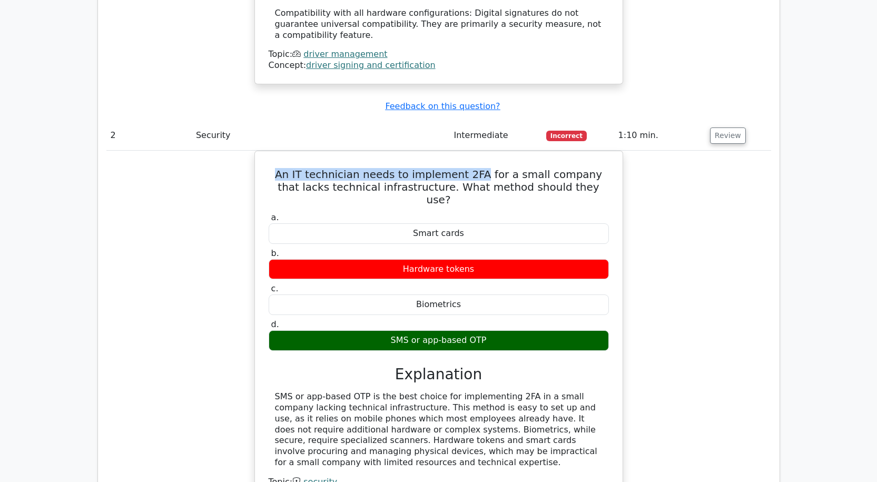
drag, startPoint x: 473, startPoint y: 126, endPoint x: 246, endPoint y: 121, distance: 227.2
click at [248, 151] on div "An IT technician needs to implement 2FA for a small company that lacks technica…" at bounding box center [438, 338] width 665 height 374
copy h5 "An IT technician needs to implement 2FA"
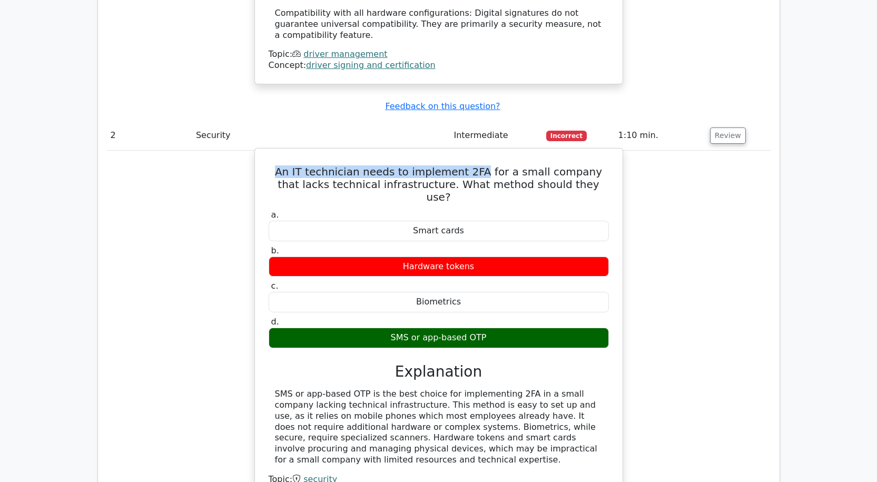
scroll to position [1792, 0]
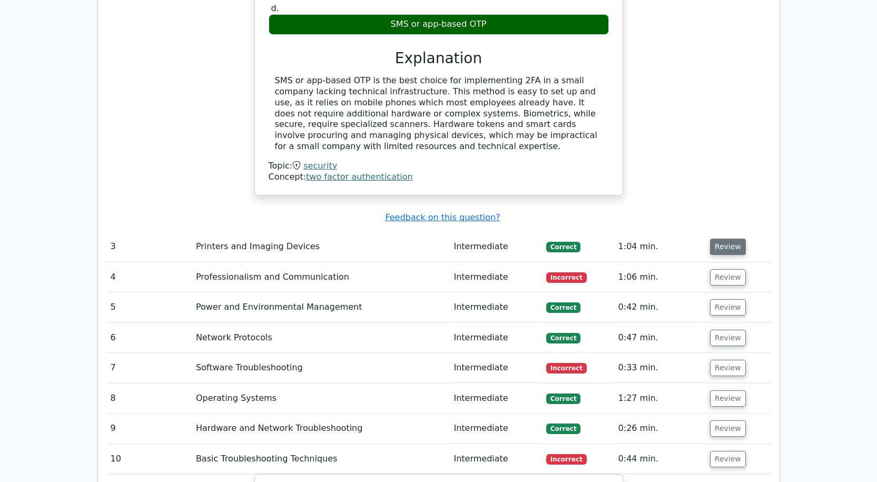
click at [722, 239] on button "Review" at bounding box center [728, 247] width 36 height 16
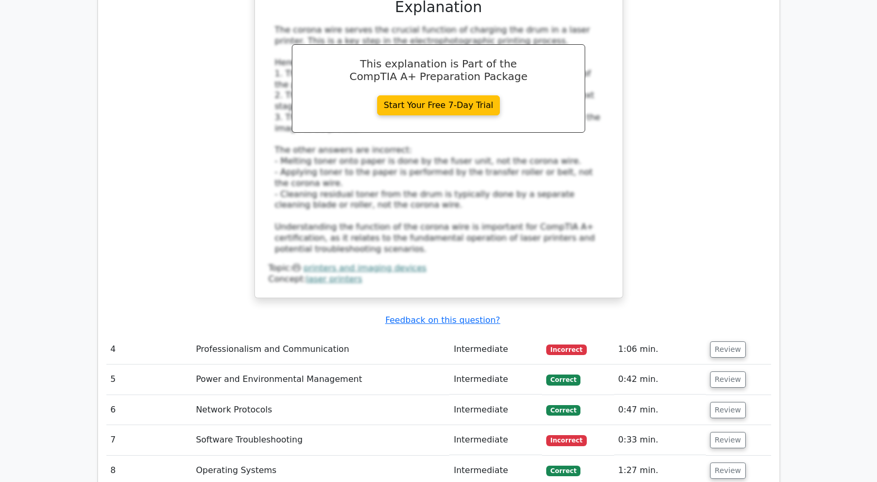
scroll to position [2371, 0]
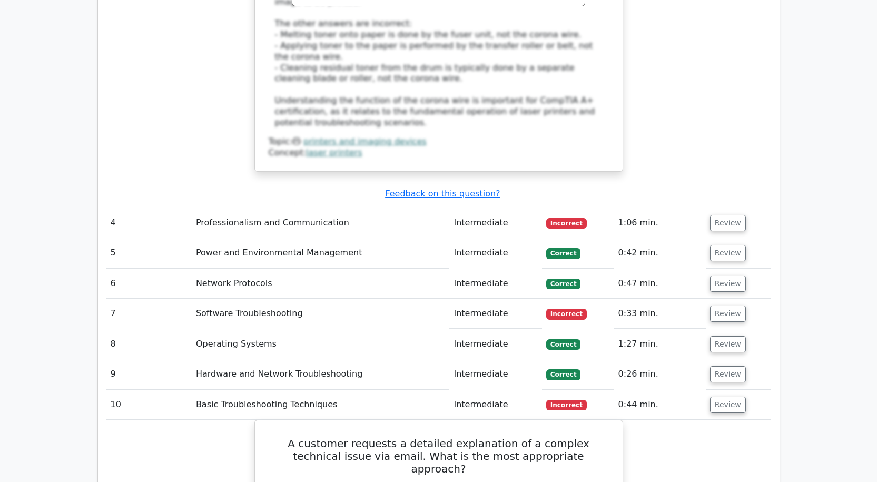
drag, startPoint x: 729, startPoint y: 168, endPoint x: 706, endPoint y: 179, distance: 25.5
click at [729, 215] on button "Review" at bounding box center [728, 223] width 36 height 16
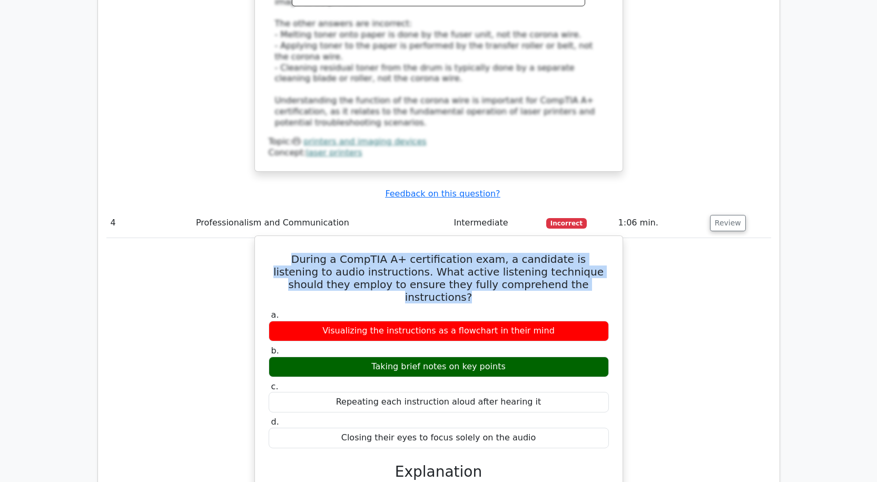
drag, startPoint x: 280, startPoint y: 199, endPoint x: 572, endPoint y: 230, distance: 294.0
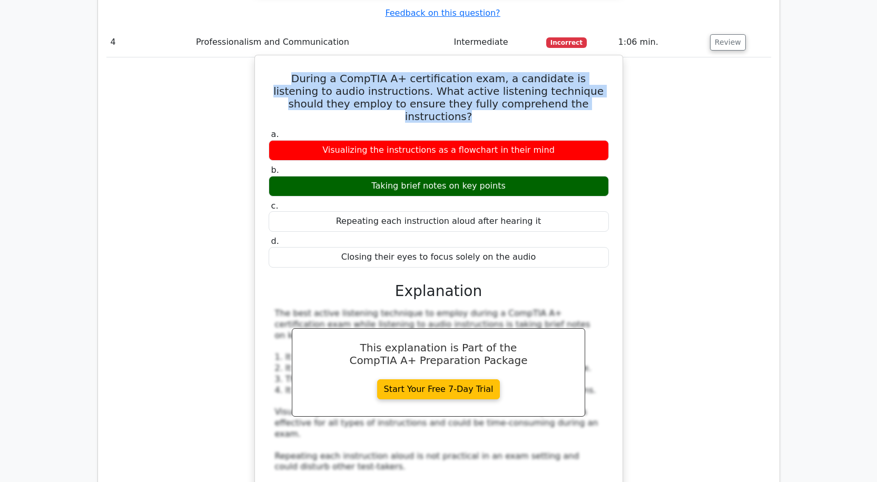
scroll to position [2424, 0]
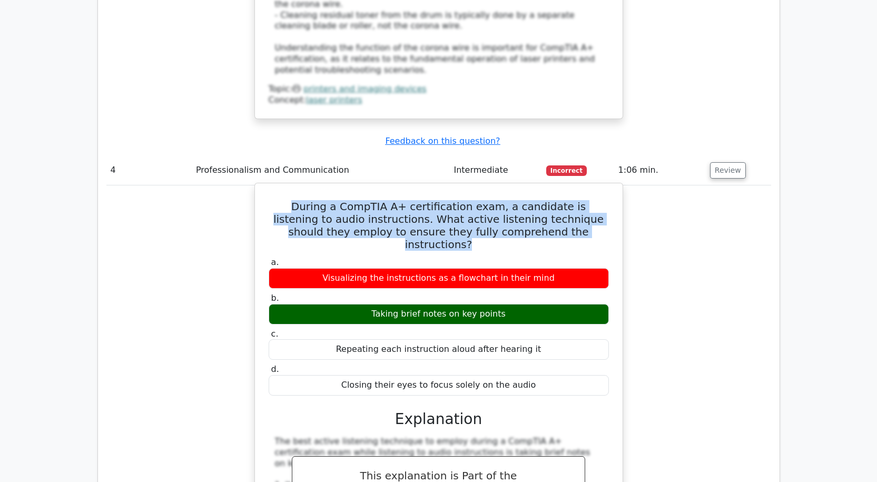
copy h5 "During a CompTIA A+ certification exam, a candidate is listening to audio instr…"
drag, startPoint x: 333, startPoint y: 204, endPoint x: 549, endPoint y: 205, distance: 215.5
click at [549, 268] on div "Visualizing the instructions as a flowchart in their mind" at bounding box center [439, 278] width 340 height 21
copy div "Visualizing the instructions as a flowchart in their mind"
drag, startPoint x: 369, startPoint y: 241, endPoint x: 514, endPoint y: 234, distance: 145.1
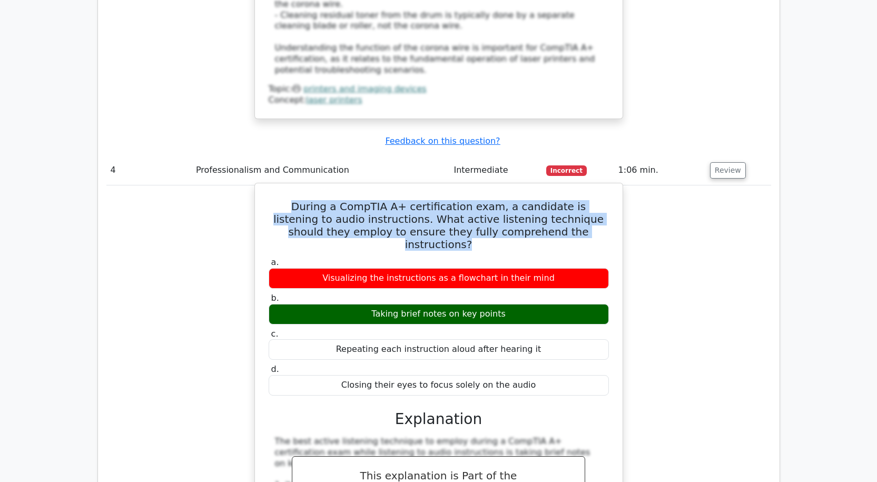
click at [514, 304] on div "Taking brief notes on key points" at bounding box center [439, 314] width 340 height 21
copy div "Taking brief notes on key points"
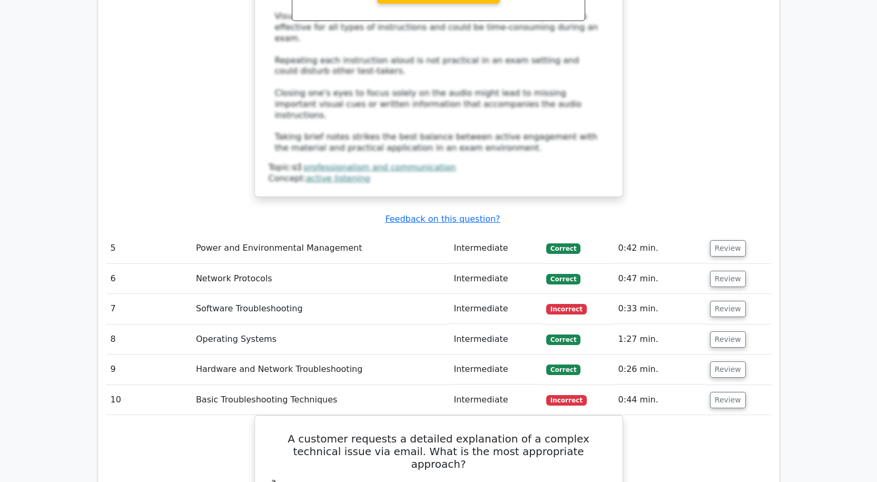
scroll to position [2951, 0]
click at [729, 240] on button "Review" at bounding box center [728, 248] width 36 height 16
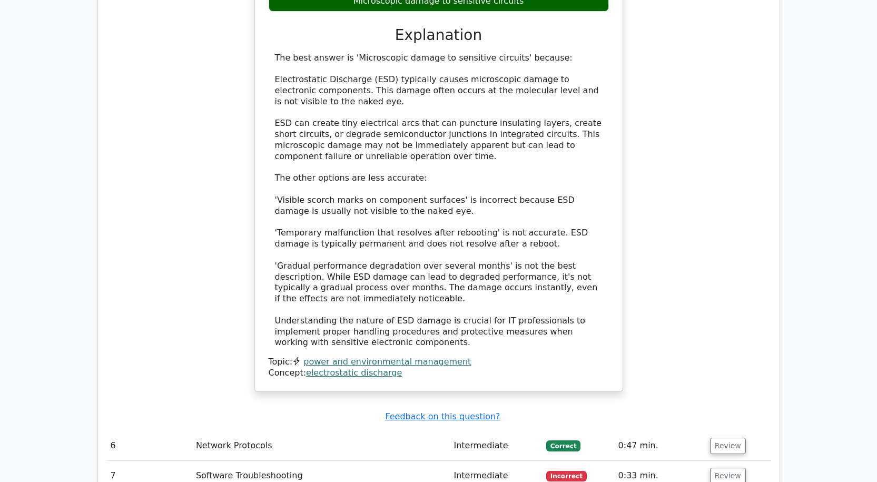
scroll to position [3531, 0]
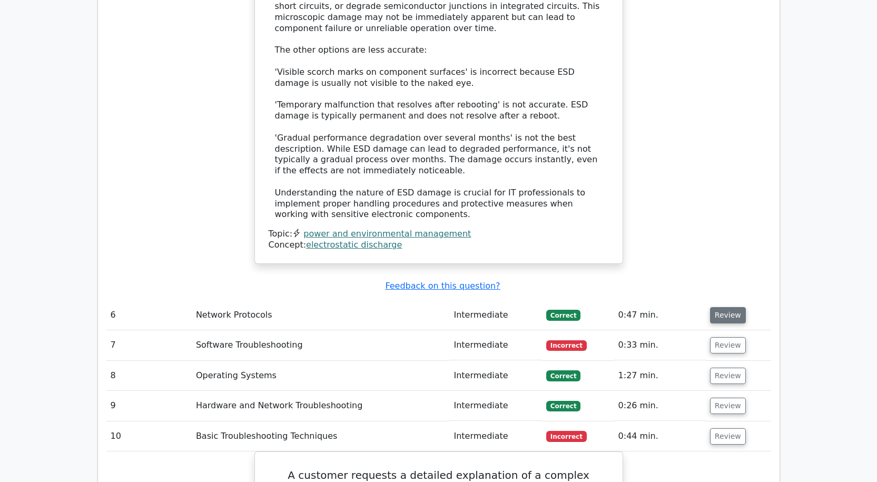
click at [717, 307] on button "Review" at bounding box center [728, 315] width 36 height 16
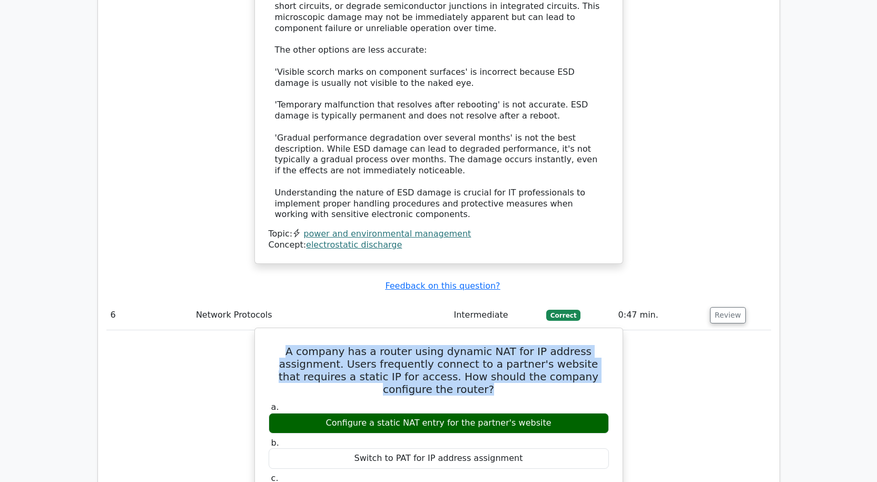
drag, startPoint x: 271, startPoint y: 241, endPoint x: 591, endPoint y: 267, distance: 320.9
click at [591, 345] on h5 "A company has a router using dynamic NAT for IP address assignment. Users frequ…" at bounding box center [439, 370] width 343 height 51
copy h5 "A company has a router using dynamic NAT for IP address assignment. Users frequ…"
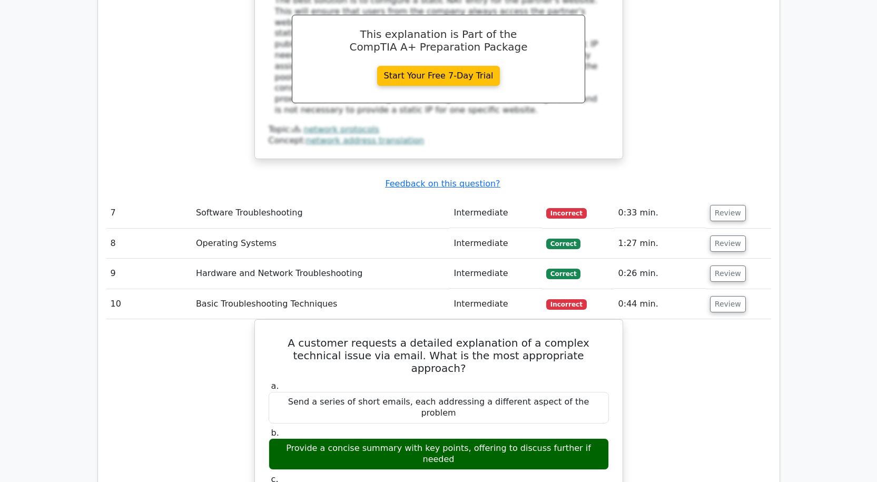
scroll to position [4268, 0]
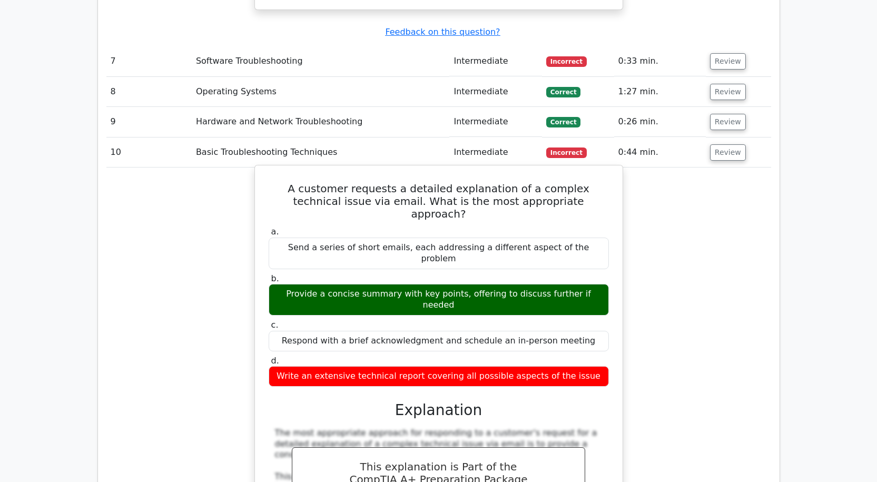
drag, startPoint x: 280, startPoint y: 148, endPoint x: 601, endPoint y: 146, distance: 320.9
click at [601, 284] on div "Provide a concise summary with key points, offering to discuss further if needed" at bounding box center [439, 300] width 340 height 32
copy div "Provide a concise summary with key points, offering to discuss further if needed"
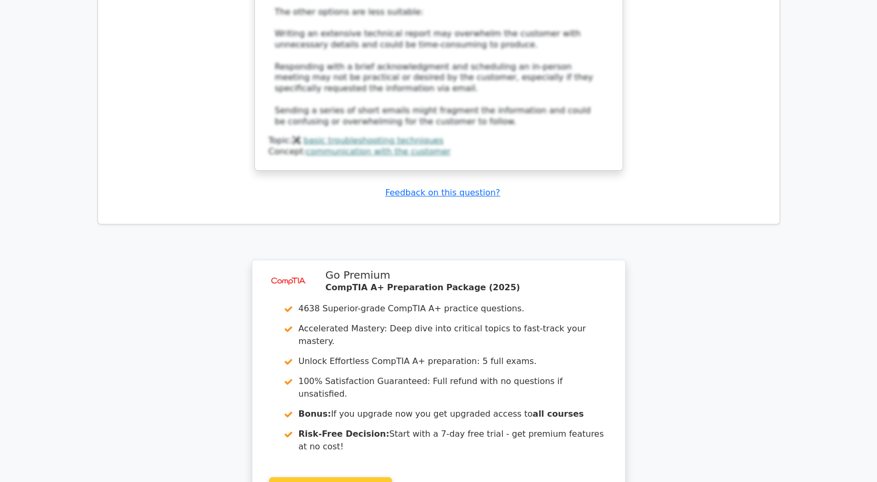
scroll to position [4869, 0]
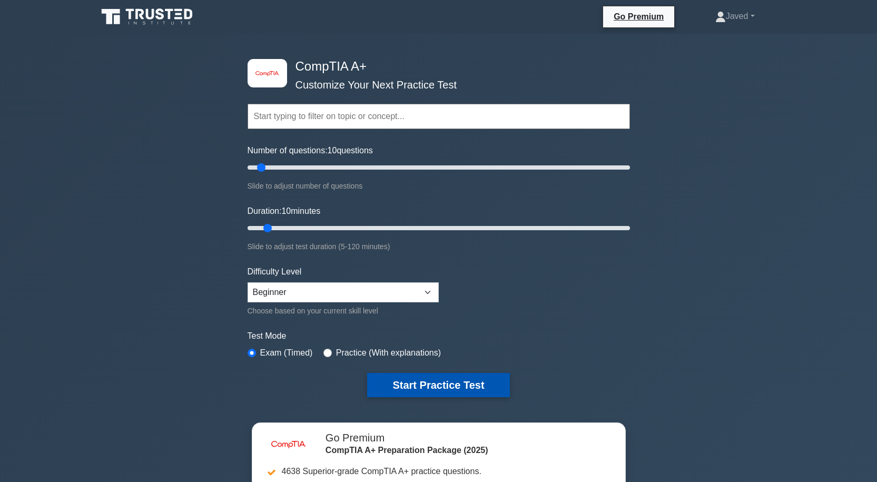
click at [468, 379] on button "Start Practice Test" at bounding box center [438, 385] width 142 height 24
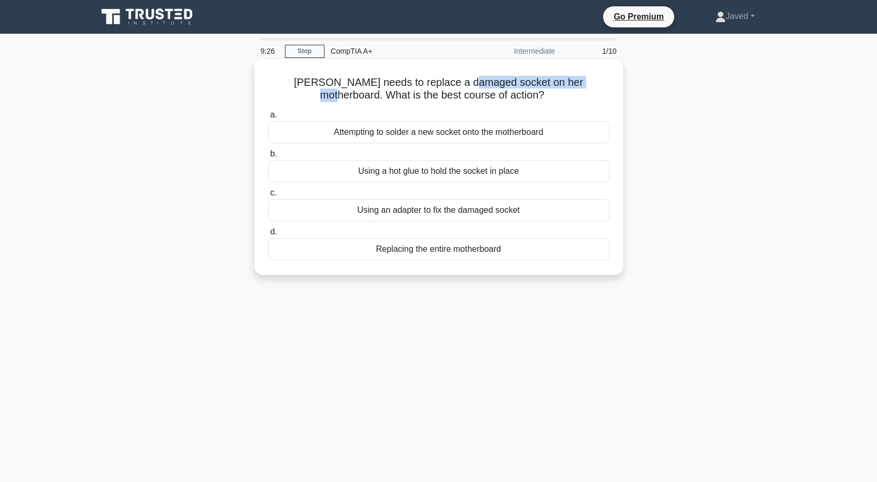
drag, startPoint x: 444, startPoint y: 89, endPoint x: 568, endPoint y: 89, distance: 123.8
click at [568, 89] on h5 "[PERSON_NAME] needs to replace a damaged socket on her motherboard. What is the…" at bounding box center [439, 89] width 344 height 26
copy h5 "ocket on her motherboard"
click at [509, 103] on div "[PERSON_NAME] needs to replace a damaged socket on her motherboard. What is the…" at bounding box center [439, 167] width 360 height 208
click at [438, 171] on div "Using a hot glue to hold the socket in place" at bounding box center [438, 171] width 341 height 22
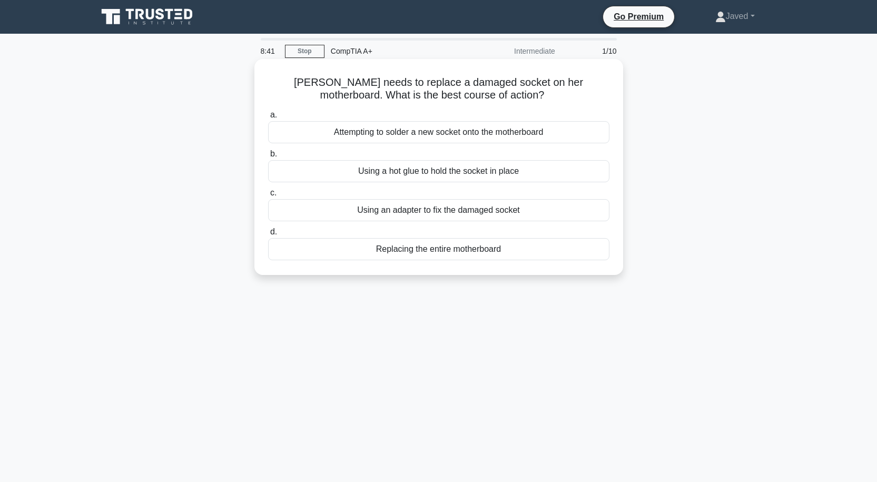
click at [268, 158] on input "b. Using a hot glue to hold the socket in place" at bounding box center [268, 154] width 0 height 7
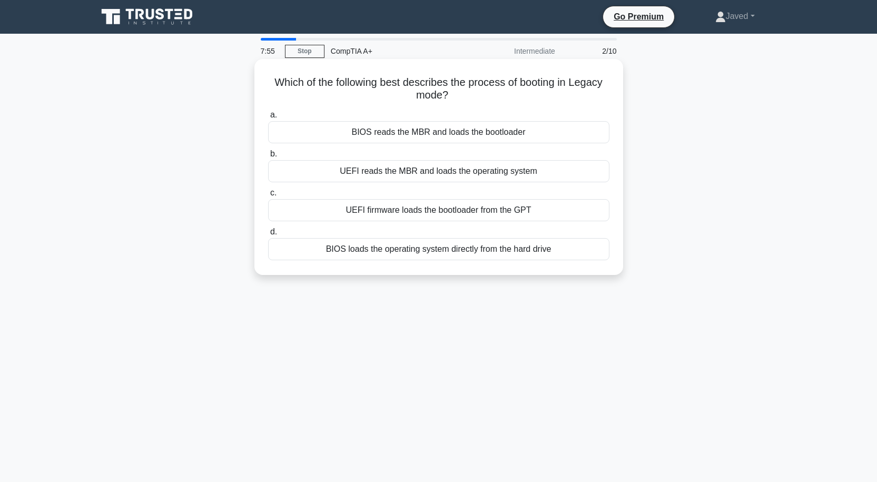
click at [465, 256] on div "BIOS loads the operating system directly from the hard drive" at bounding box center [438, 249] width 341 height 22
click at [268, 236] on input "d. BIOS loads the operating system directly from the hard drive" at bounding box center [268, 232] width 0 height 7
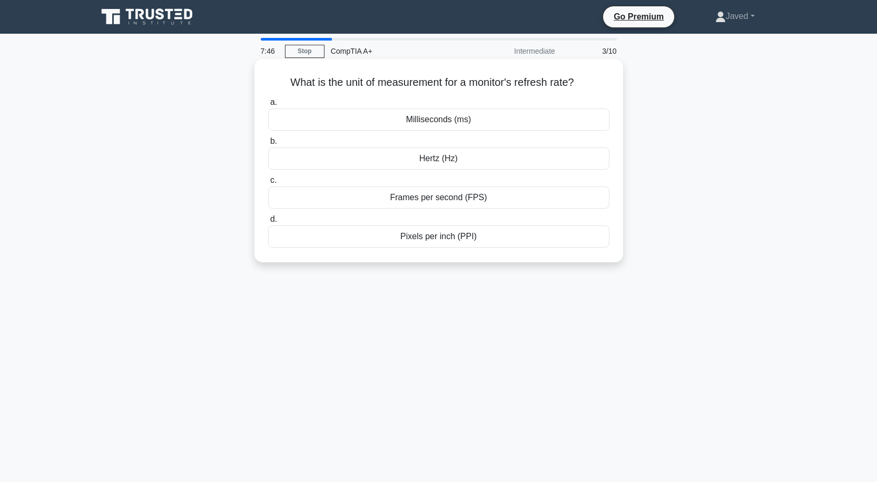
drag, startPoint x: 287, startPoint y: 86, endPoint x: 605, endPoint y: 85, distance: 318.3
click at [605, 85] on h5 "What is the unit of measurement for a monitor's refresh rate? .spinner_0XTQ{tra…" at bounding box center [439, 83] width 344 height 14
click at [444, 160] on div "Hertz (Hz)" at bounding box center [438, 159] width 341 height 22
click at [268, 145] on input "b. Hertz (Hz)" at bounding box center [268, 141] width 0 height 7
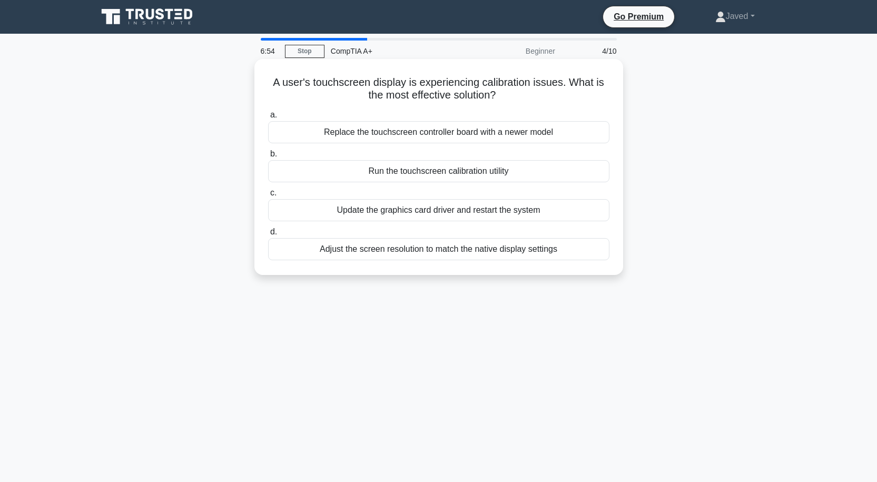
click at [454, 174] on div "Run the touchscreen calibration utility" at bounding box center [438, 171] width 341 height 22
click at [268, 158] on input "b. Run the touchscreen calibration utility" at bounding box center [268, 154] width 0 height 7
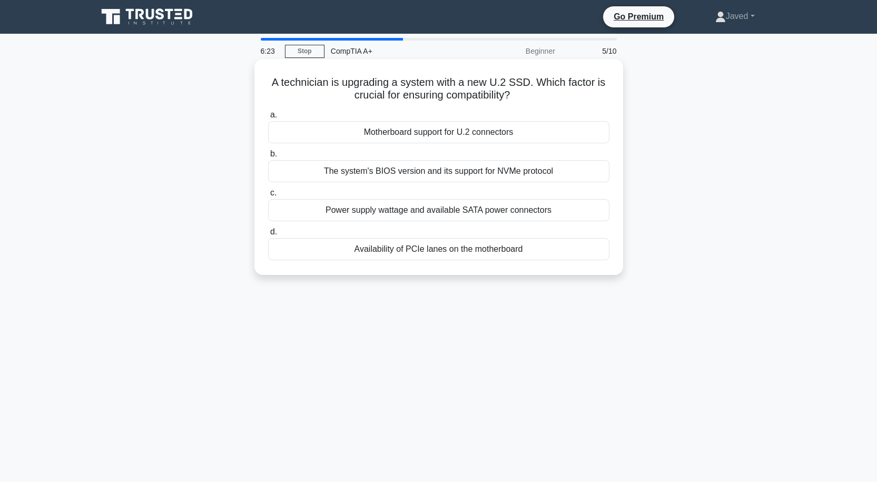
click at [410, 136] on div "Motherboard support for U.2 connectors" at bounding box center [438, 132] width 341 height 22
click at [268, 119] on input "a. Motherboard support for U.2 connectors" at bounding box center [268, 115] width 0 height 7
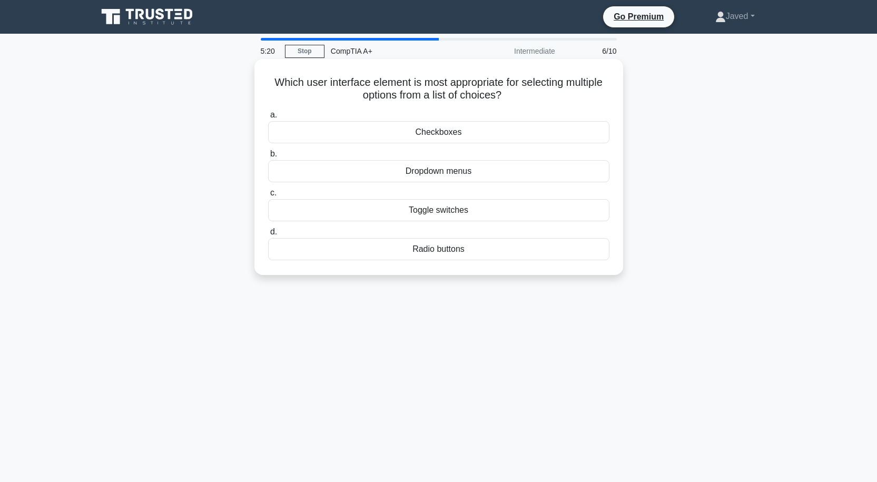
drag, startPoint x: 405, startPoint y: 206, endPoint x: 488, endPoint y: 205, distance: 83.3
click at [488, 205] on div "Toggle switches" at bounding box center [438, 210] width 341 height 22
copy div "Toggle switches"
drag, startPoint x: 402, startPoint y: 247, endPoint x: 497, endPoint y: 249, distance: 95.4
click at [497, 249] on div "Radio buttons" at bounding box center [438, 249] width 341 height 22
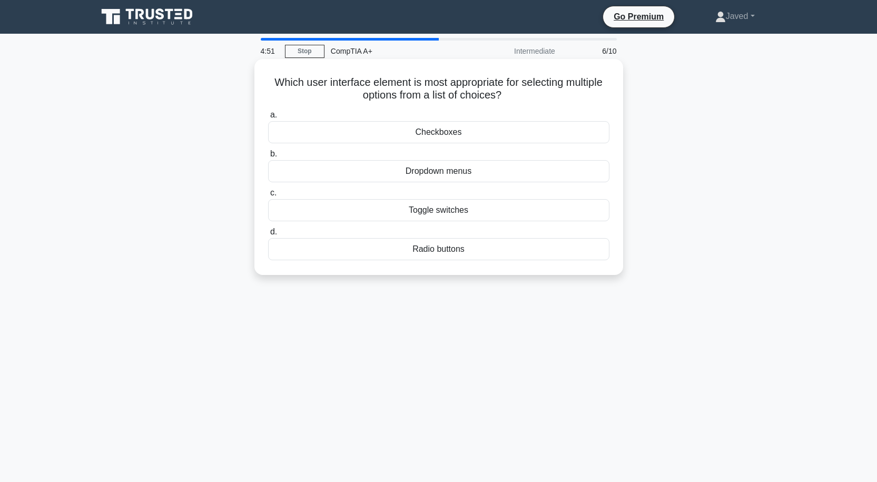
copy div "Radio buttons"
drag, startPoint x: 482, startPoint y: 169, endPoint x: 359, endPoint y: 171, distance: 122.8
click at [359, 171] on div "Dropdown menus" at bounding box center [438, 171] width 341 height 22
copy div "Dropdown menus"
click at [416, 131] on div "Checkboxes" at bounding box center [438, 132] width 341 height 22
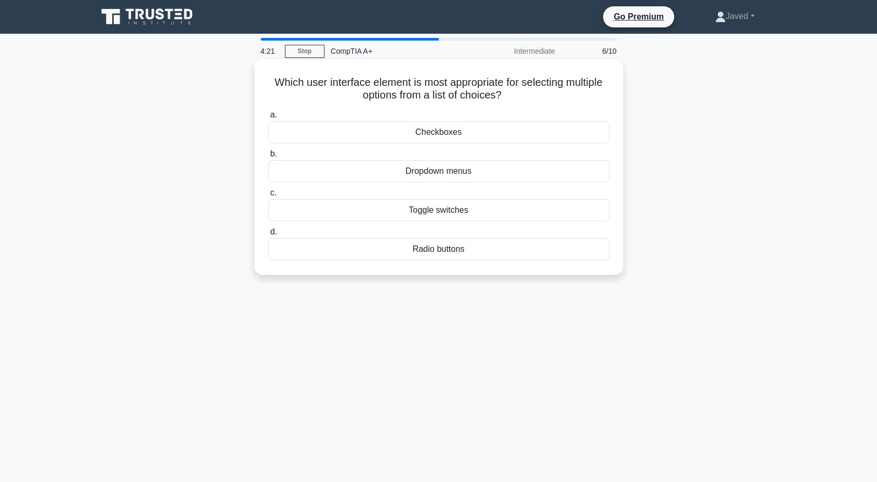
click at [268, 119] on input "a. Checkboxes" at bounding box center [268, 115] width 0 height 7
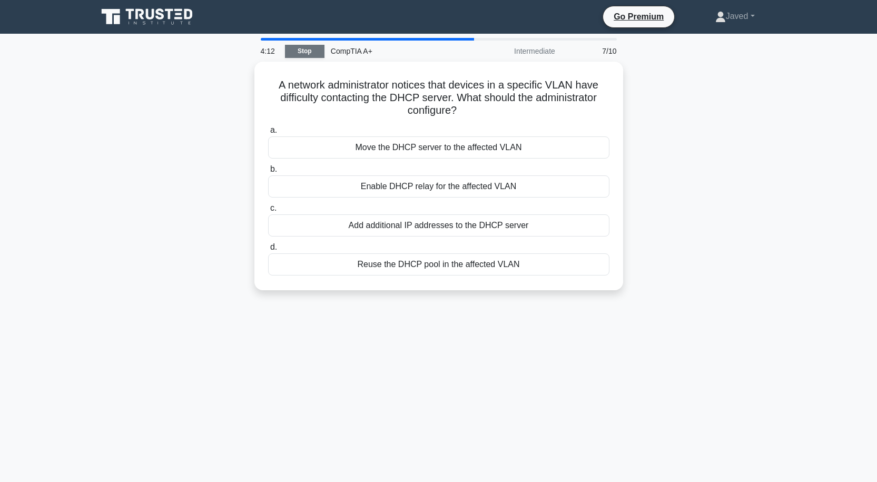
click at [293, 52] on link "Stop" at bounding box center [305, 51] width 40 height 13
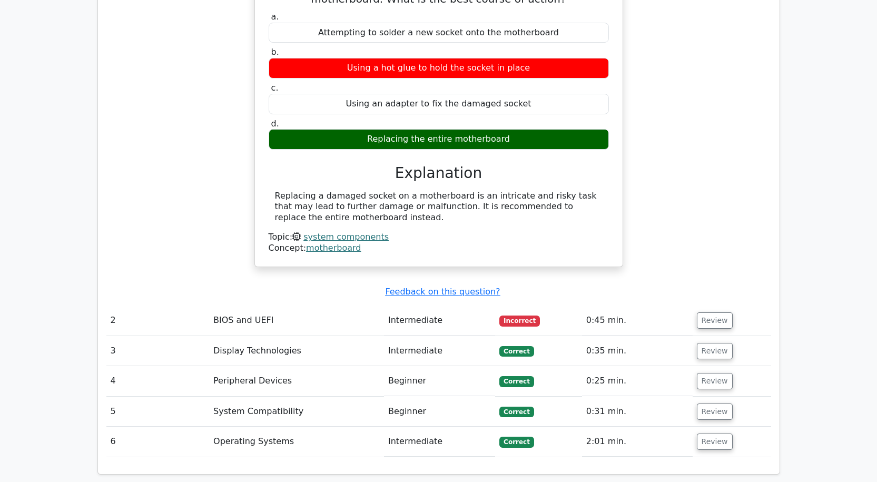
scroll to position [949, 0]
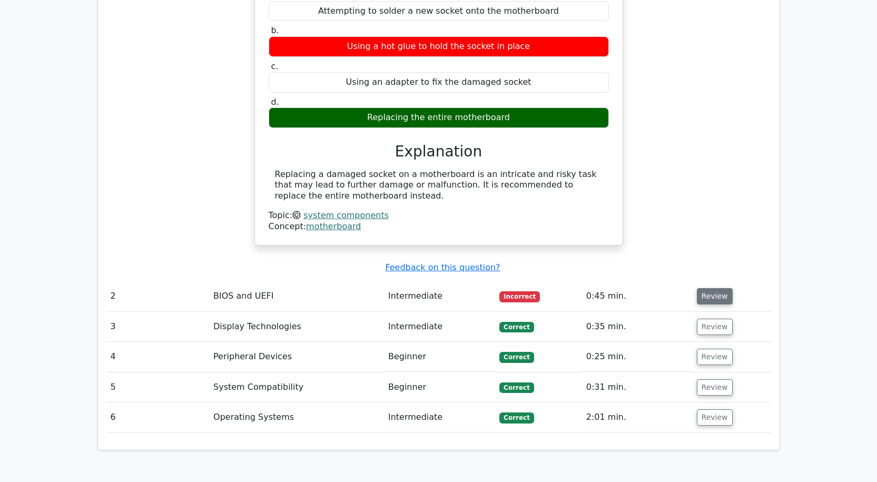
click at [703, 288] on button "Review" at bounding box center [715, 296] width 36 height 16
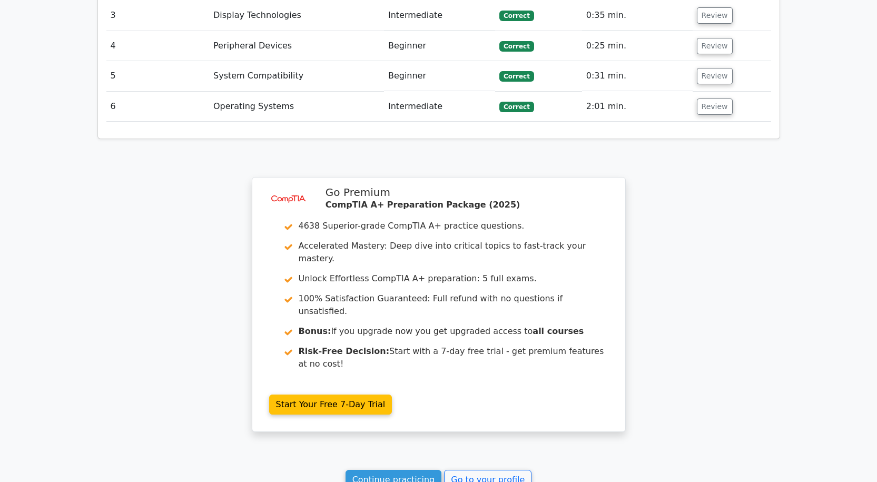
scroll to position [1634, 0]
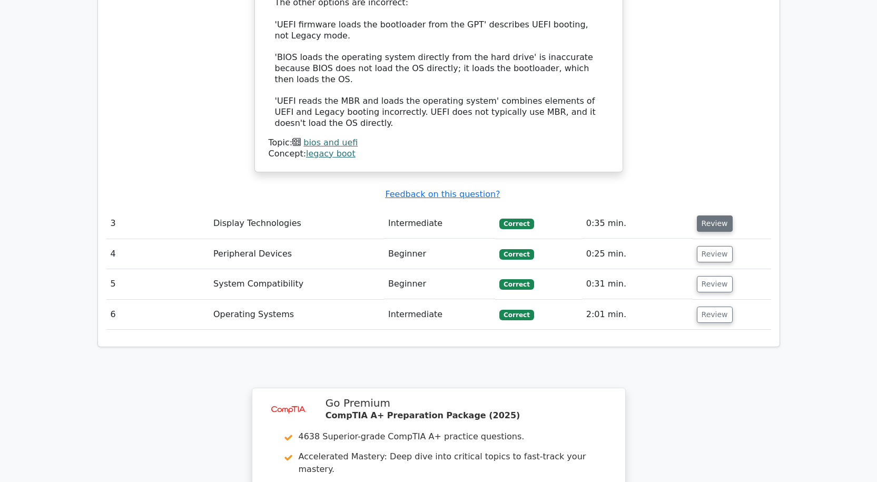
click at [717, 216] on button "Review" at bounding box center [715, 224] width 36 height 16
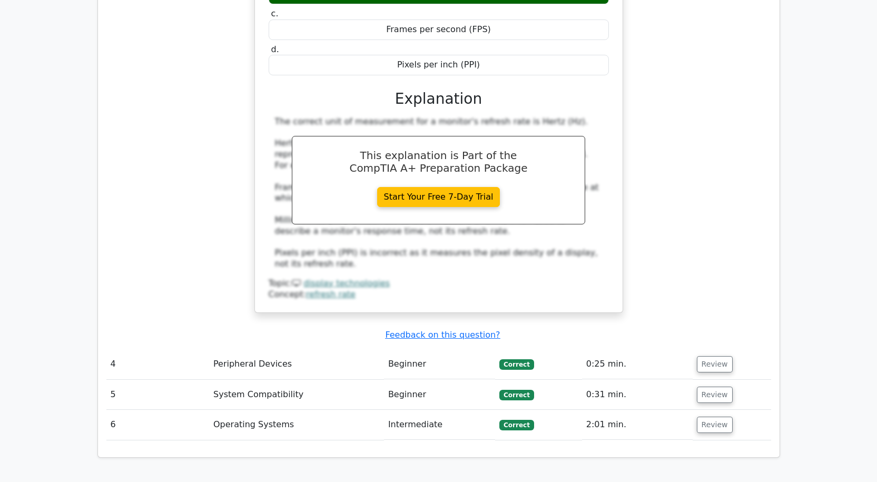
scroll to position [2108, 0]
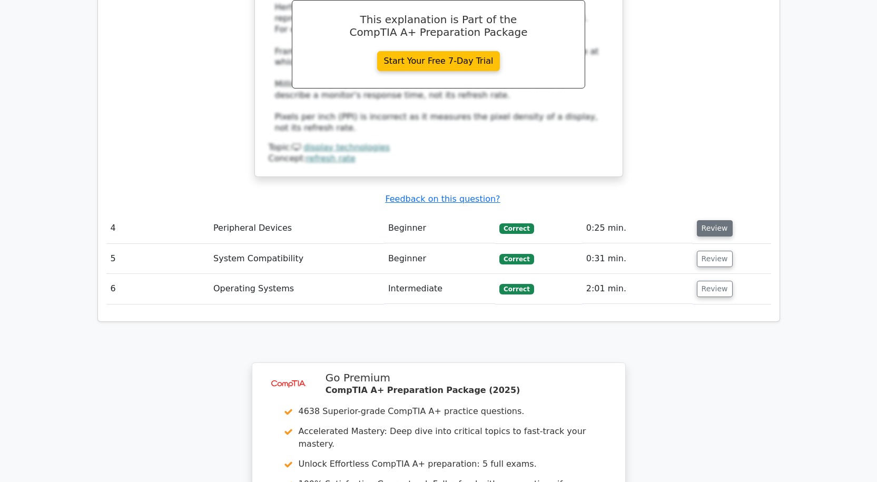
click at [708, 220] on button "Review" at bounding box center [715, 228] width 36 height 16
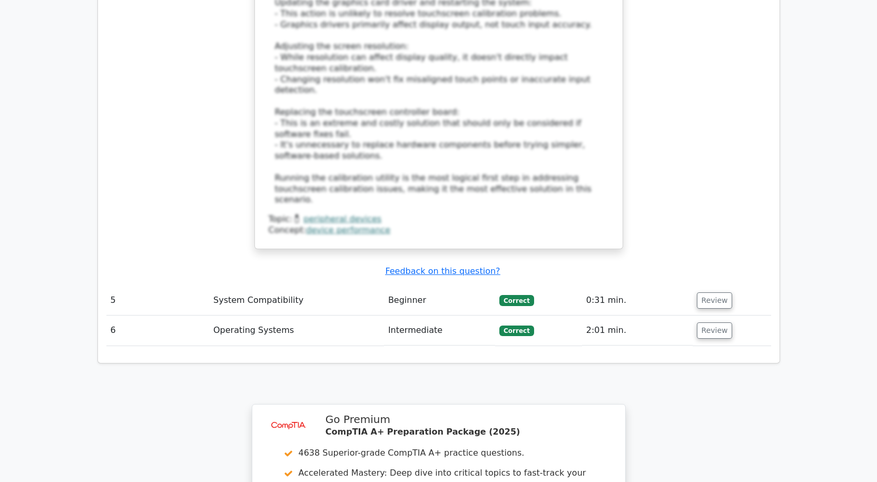
scroll to position [2740, 0]
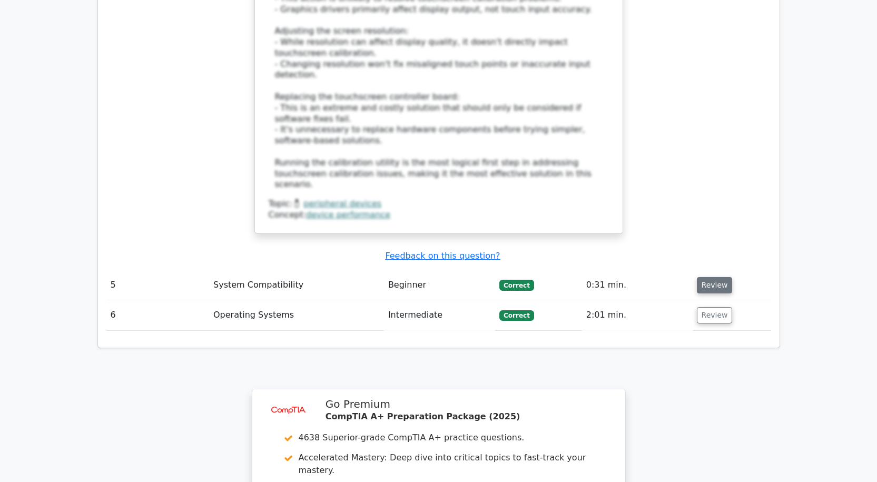
drag, startPoint x: 709, startPoint y: 195, endPoint x: 702, endPoint y: 195, distance: 7.4
click at [709, 277] on button "Review" at bounding box center [715, 285] width 36 height 16
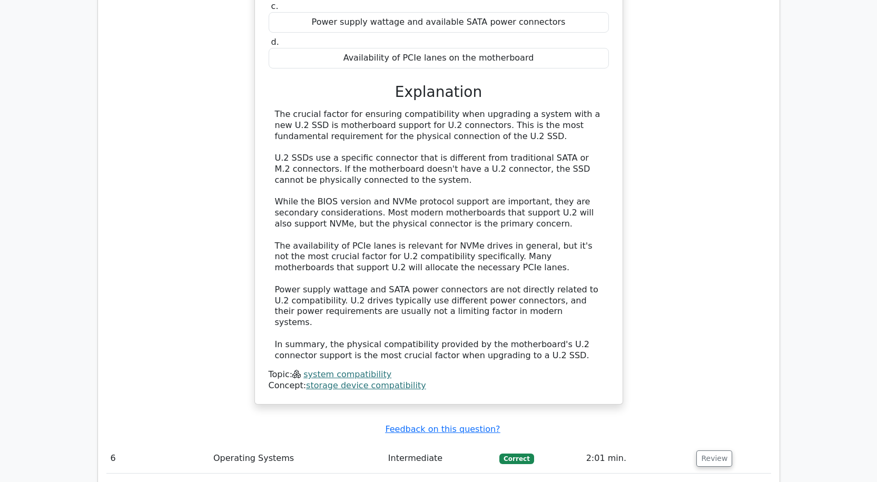
scroll to position [3267, 0]
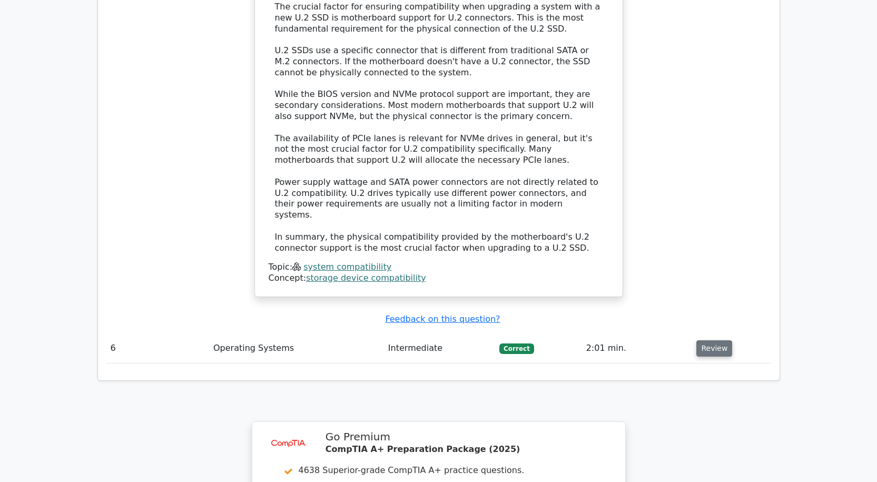
click at [713, 340] on button "Review" at bounding box center [715, 348] width 36 height 16
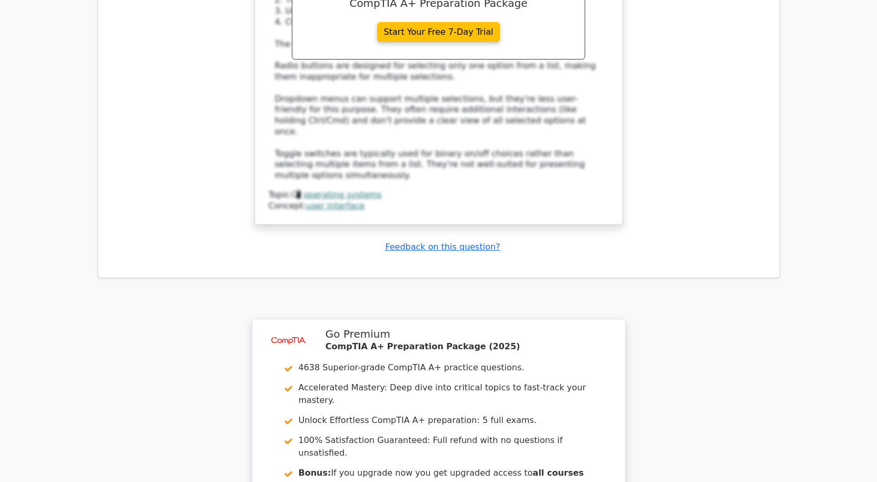
scroll to position [3952, 0]
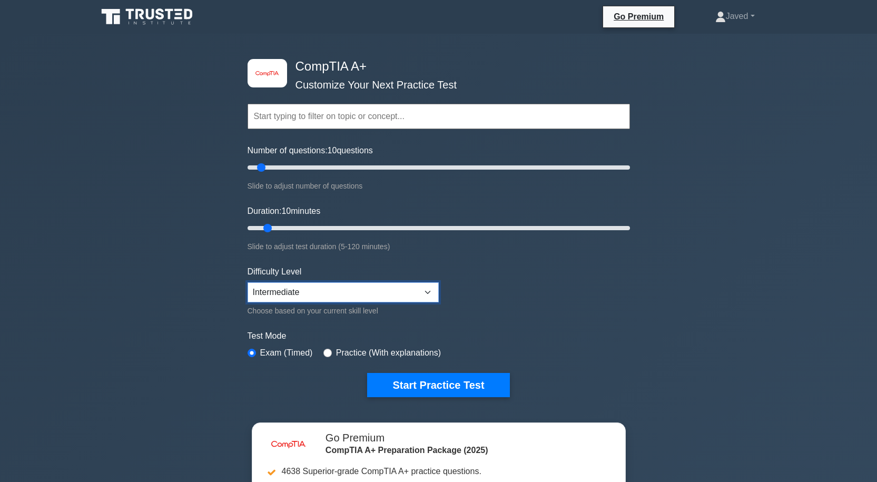
click at [312, 295] on select "Beginner Intermediate Expert" at bounding box center [343, 292] width 191 height 20
click at [514, 299] on form "Topics Hardware Operating Systems Networking Security Troubleshooting Mobile De…" at bounding box center [439, 235] width 383 height 326
click at [358, 124] on input "text" at bounding box center [439, 116] width 383 height 25
click at [343, 122] on input "text" at bounding box center [439, 116] width 383 height 25
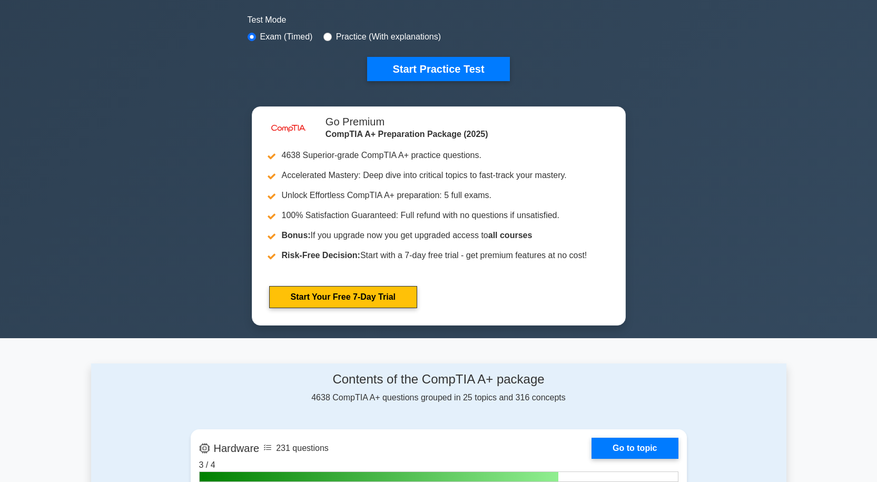
scroll to position [158, 0]
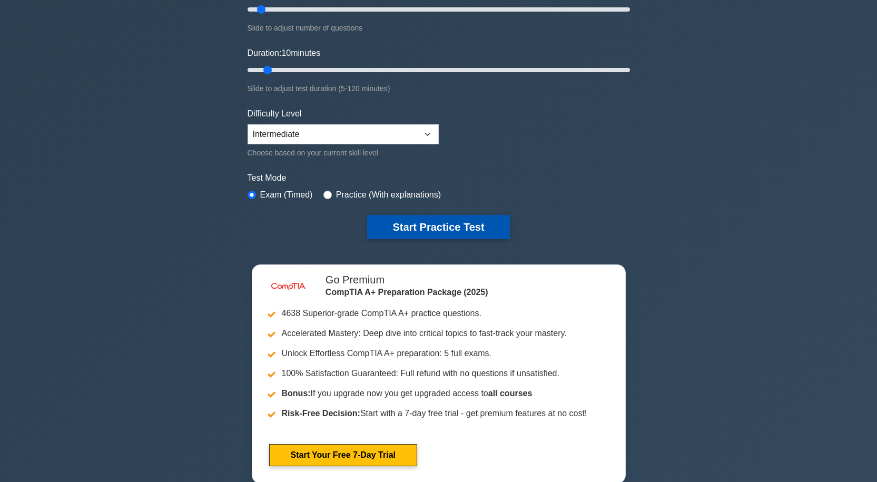
click at [416, 227] on button "Start Practice Test" at bounding box center [438, 227] width 142 height 24
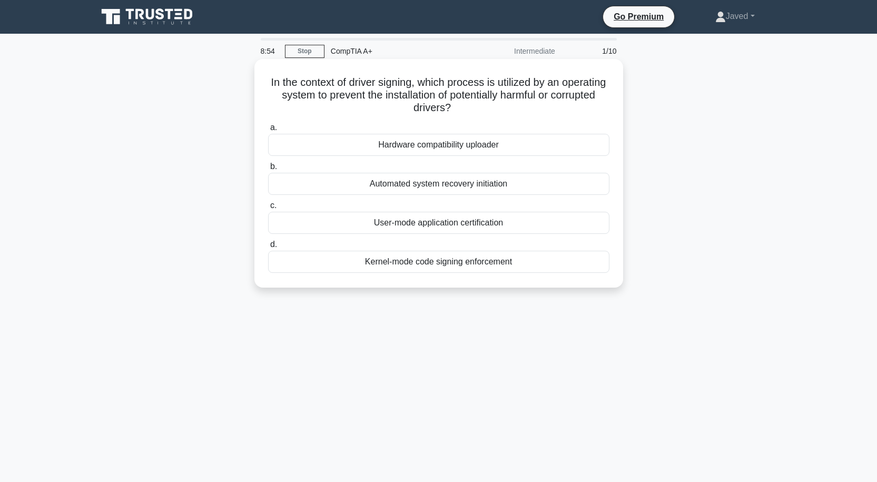
drag, startPoint x: 291, startPoint y: 85, endPoint x: 488, endPoint y: 109, distance: 199.0
click at [488, 109] on h5 "In the context of driver signing, which process is utilized by an operating sys…" at bounding box center [439, 95] width 344 height 39
copy h5 "In the context of driver signing, which process is utilized by an operating sys…"
click at [437, 185] on div "Automated system recovery initiation" at bounding box center [438, 184] width 341 height 22
click at [268, 170] on input "b. Automated system recovery initiation" at bounding box center [268, 166] width 0 height 7
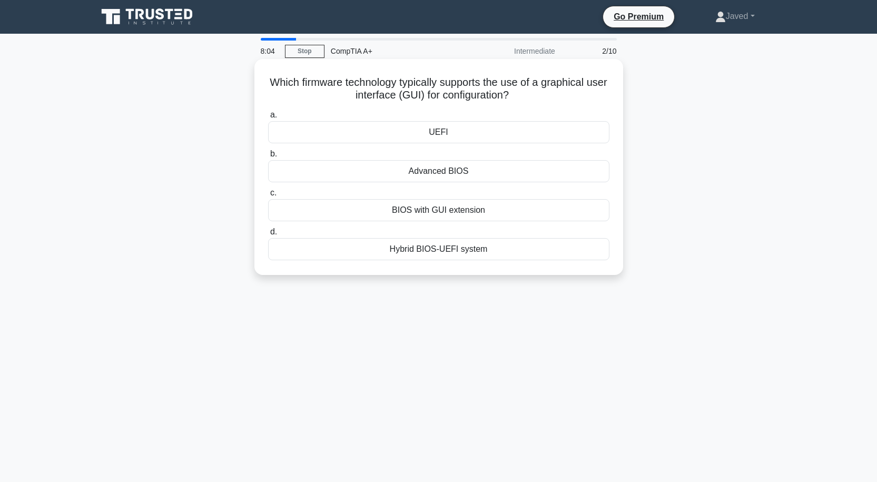
click at [474, 213] on div "BIOS with GUI extension" at bounding box center [438, 210] width 341 height 22
click at [268, 197] on input "c. BIOS with GUI extension" at bounding box center [268, 193] width 0 height 7
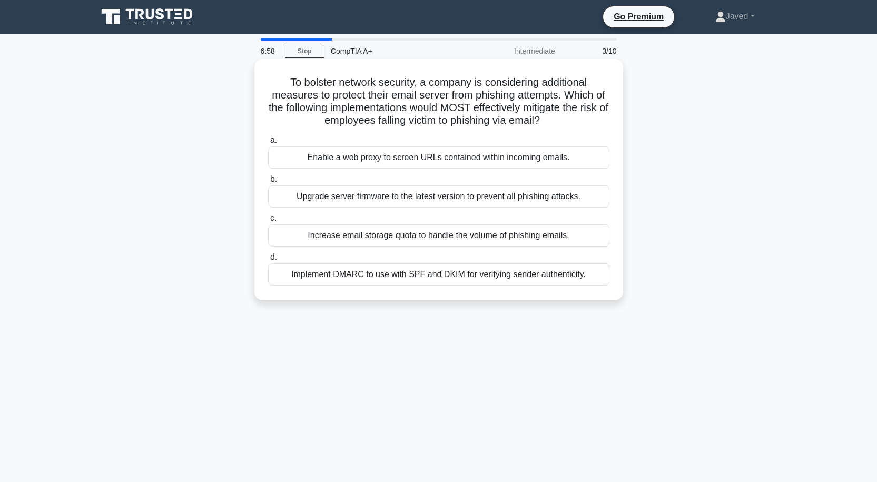
click at [446, 276] on div "Implement DMARC to use with SPF and DKIM for verifying sender authenticity." at bounding box center [438, 274] width 341 height 22
click at [268, 261] on input "d. Implement DMARC to use with SPF and DKIM for verifying sender authenticity." at bounding box center [268, 257] width 0 height 7
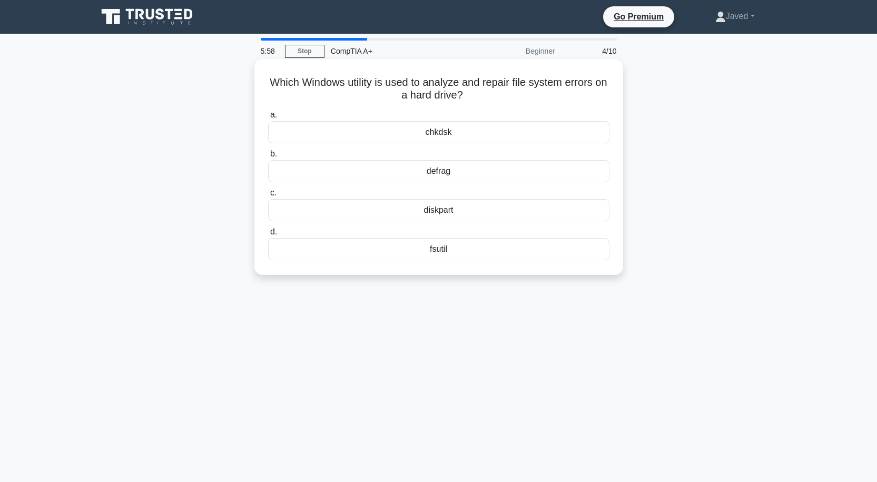
click at [446, 128] on div "chkdsk" at bounding box center [438, 132] width 341 height 22
click at [268, 119] on input "a. chkdsk" at bounding box center [268, 115] width 0 height 7
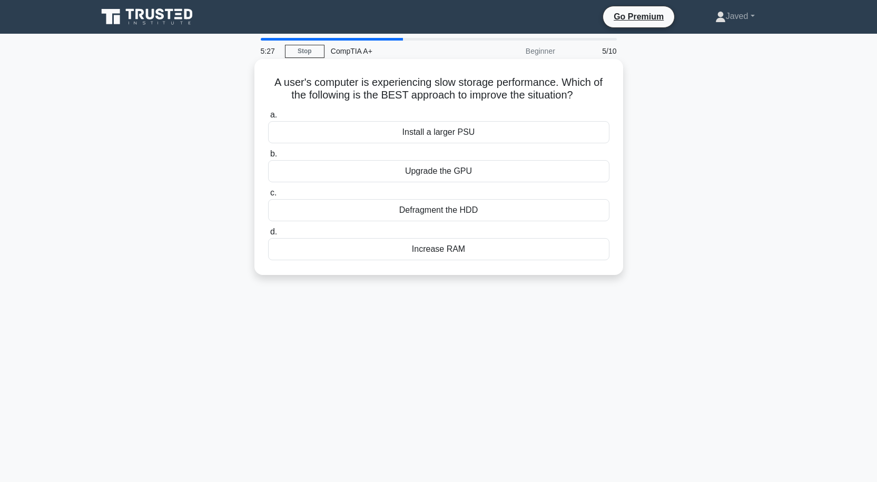
click at [445, 253] on div "Increase RAM" at bounding box center [438, 249] width 341 height 22
click at [268, 236] on input "d. Increase RAM" at bounding box center [268, 232] width 0 height 7
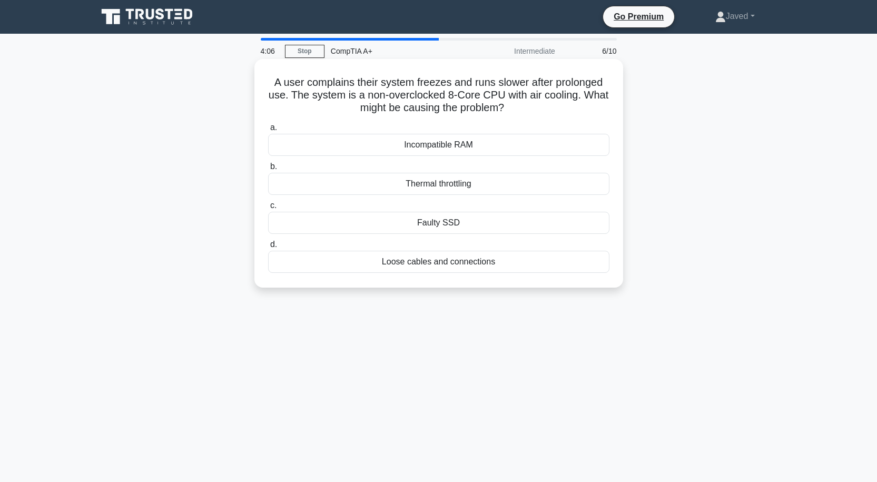
click at [438, 145] on div "Incompatible RAM" at bounding box center [438, 145] width 341 height 22
click at [268, 131] on input "a. Incompatible RAM" at bounding box center [268, 127] width 0 height 7
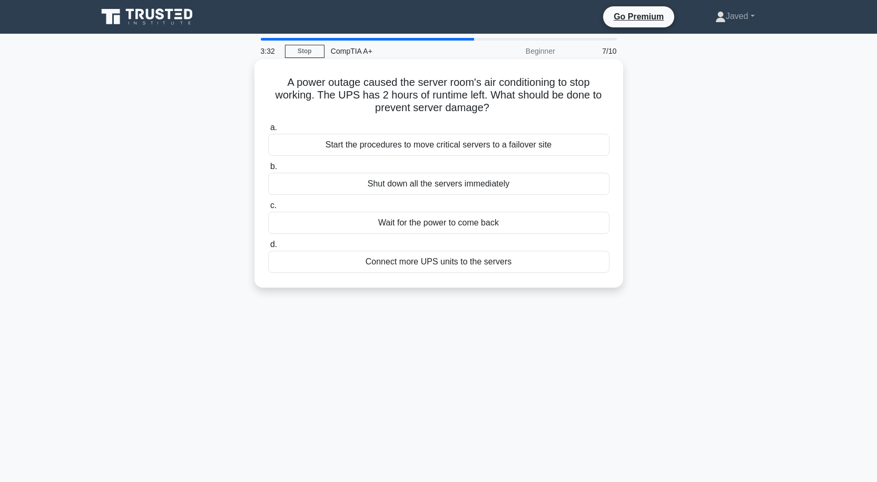
click at [462, 267] on div "Connect more UPS units to the servers" at bounding box center [438, 262] width 341 height 22
click at [268, 248] on input "d. Connect more UPS units to the servers" at bounding box center [268, 244] width 0 height 7
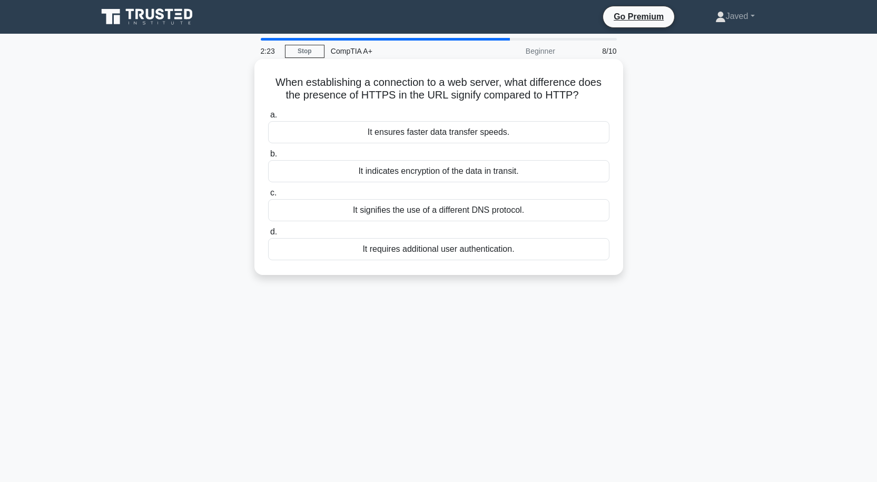
click at [479, 247] on div "It requires additional user authentication." at bounding box center [438, 249] width 341 height 22
click at [268, 236] on input "d. It requires additional user authentication." at bounding box center [268, 232] width 0 height 7
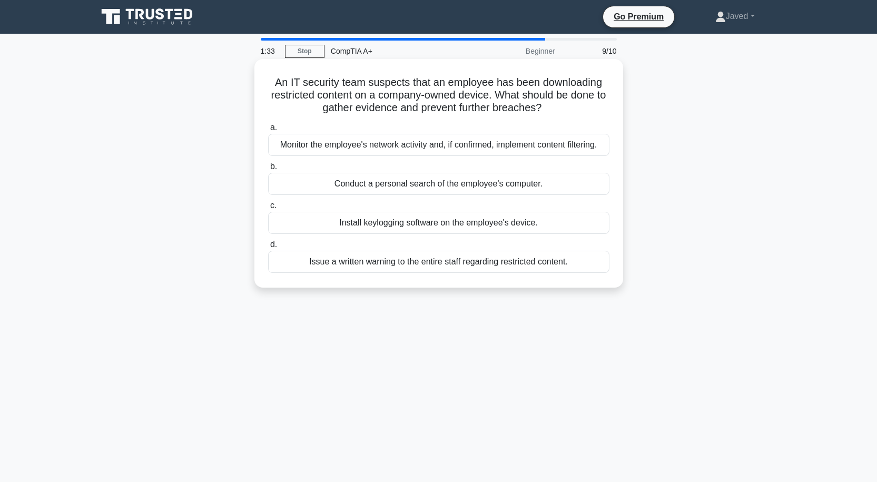
click at [497, 145] on div "Monitor the employee's network activity and, if confirmed, implement content fi…" at bounding box center [438, 145] width 341 height 22
click at [268, 131] on input "a. Monitor the employee's network activity and, if confirmed, implement content…" at bounding box center [268, 127] width 0 height 7
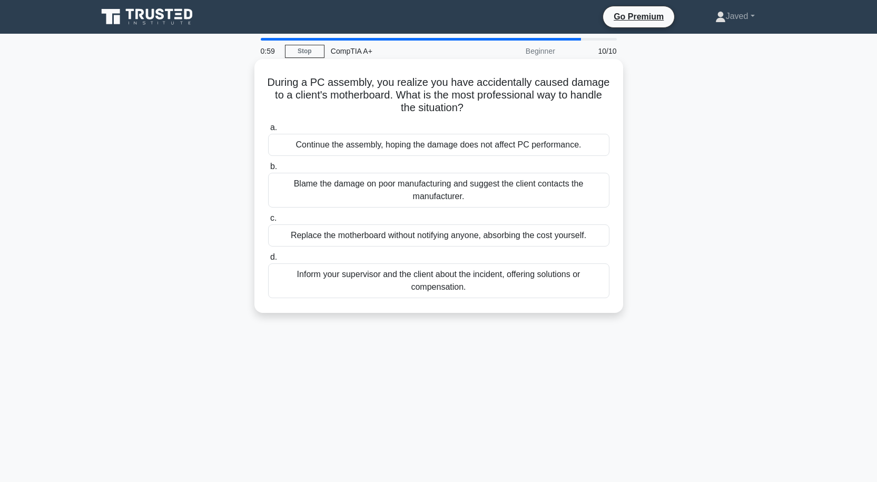
click at [535, 283] on div "Inform your supervisor and the client about the incident, offering solutions or…" at bounding box center [438, 280] width 341 height 35
click at [268, 261] on input "d. Inform your supervisor and the client about the incident, offering solutions…" at bounding box center [268, 257] width 0 height 7
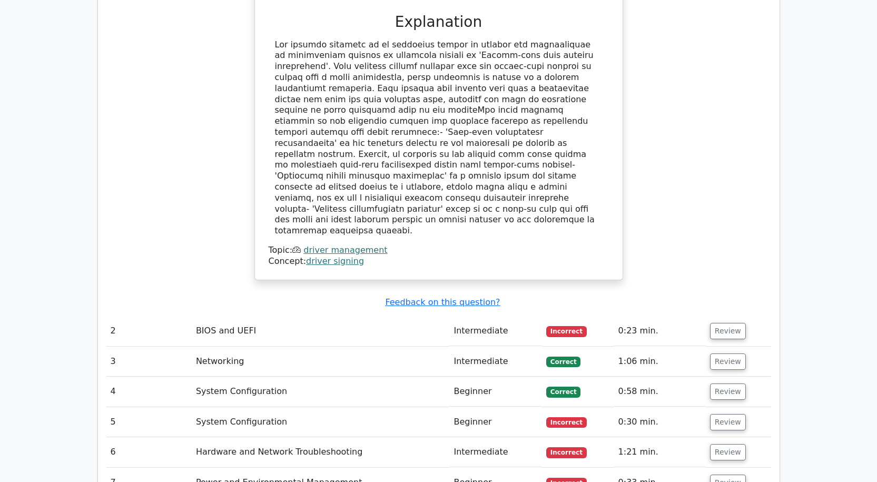
scroll to position [1265, 0]
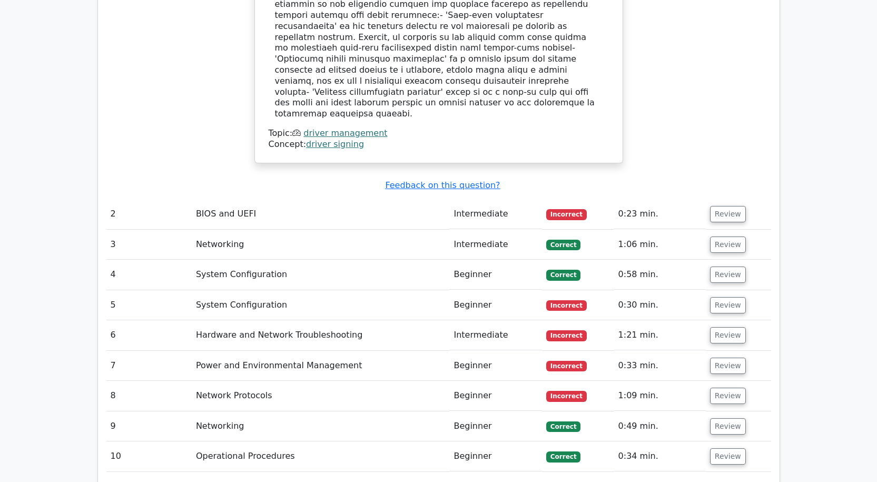
click at [734, 199] on td "Review" at bounding box center [738, 214] width 65 height 30
click at [729, 206] on button "Review" at bounding box center [728, 214] width 36 height 16
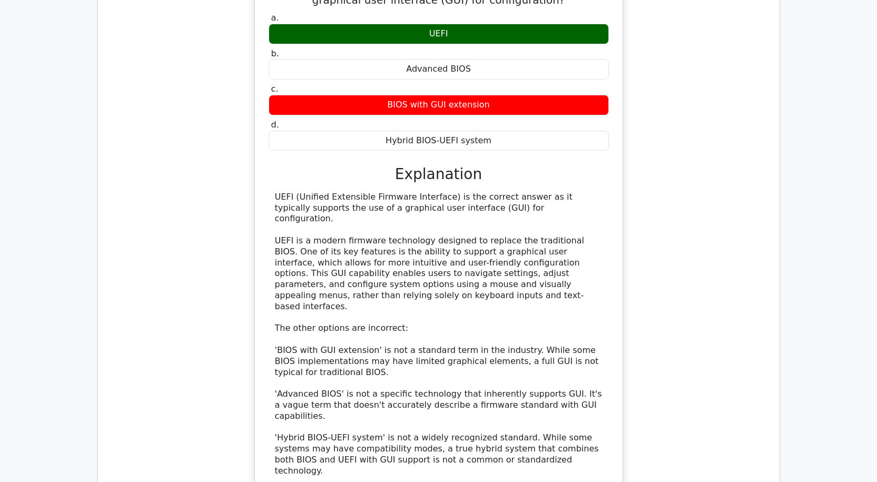
scroll to position [1792, 0]
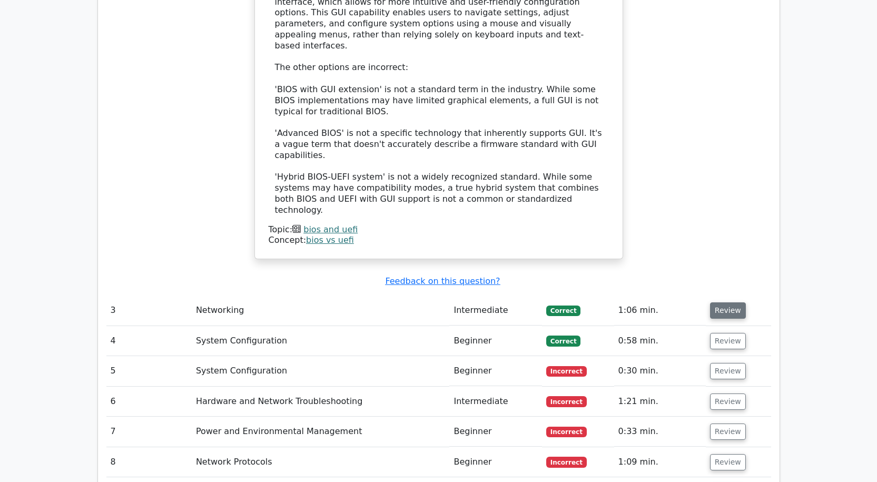
click at [731, 302] on button "Review" at bounding box center [728, 310] width 36 height 16
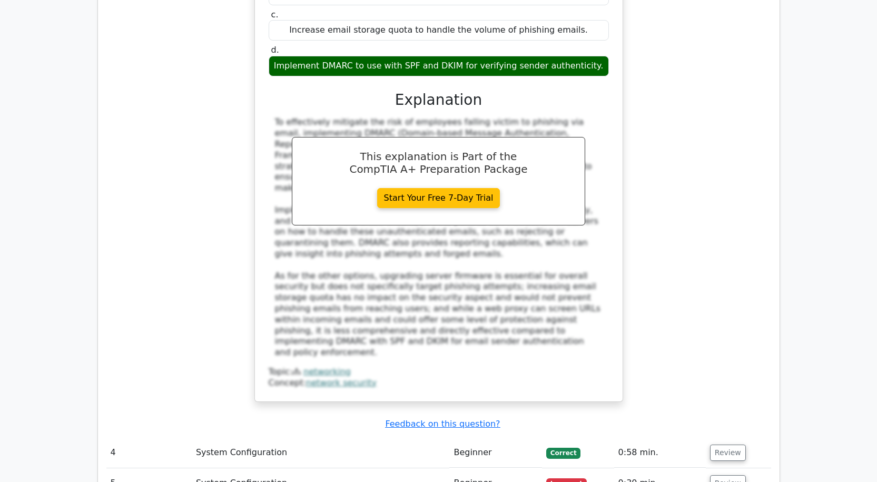
scroll to position [2424, 0]
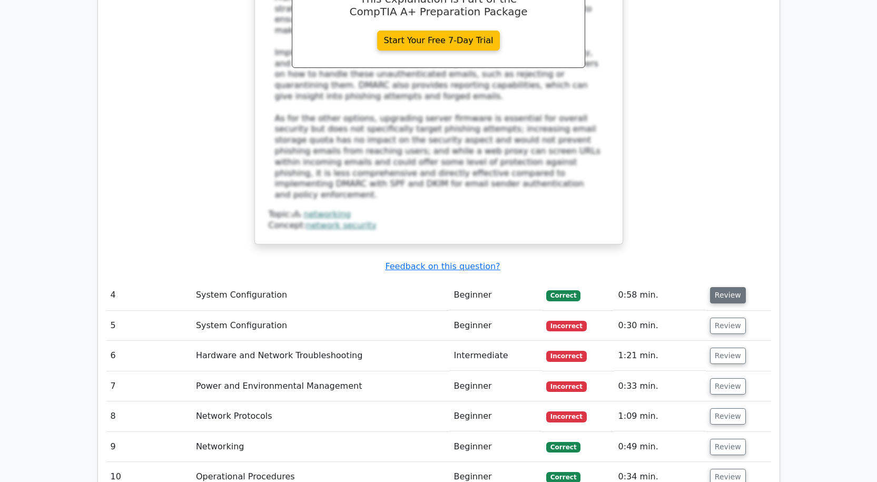
click at [731, 287] on button "Review" at bounding box center [728, 295] width 36 height 16
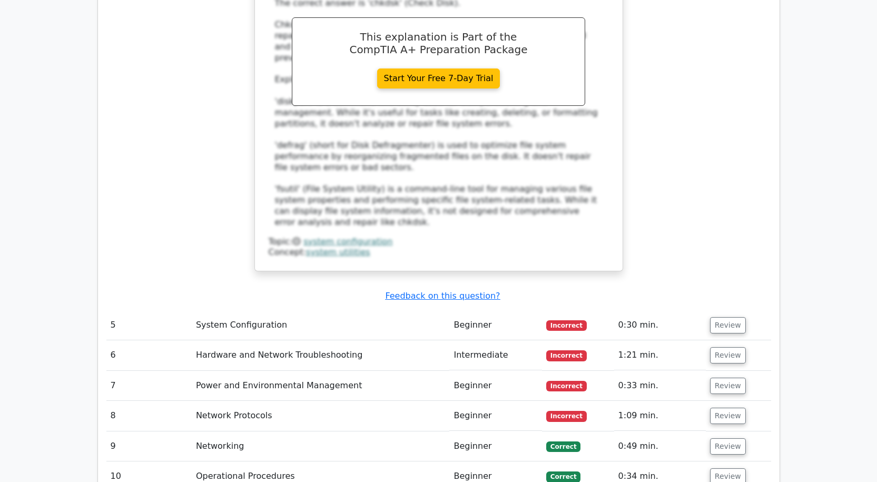
scroll to position [3056, 0]
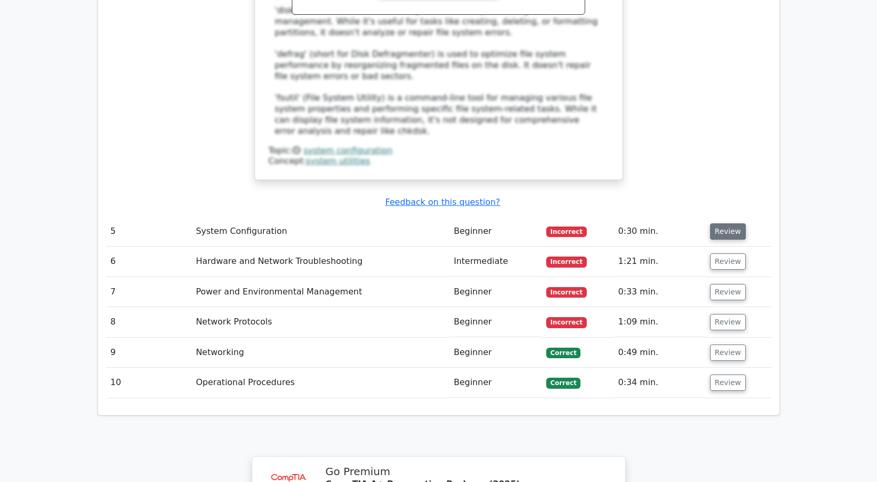
click at [731, 223] on button "Review" at bounding box center [728, 231] width 36 height 16
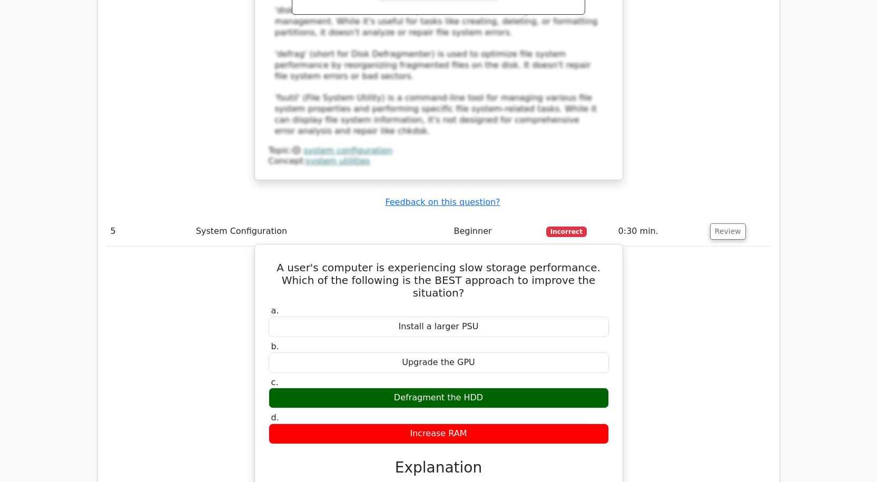
drag, startPoint x: 393, startPoint y: 234, endPoint x: 493, endPoint y: 242, distance: 99.9
click at [493, 388] on div "Defragment the HDD" at bounding box center [439, 398] width 340 height 21
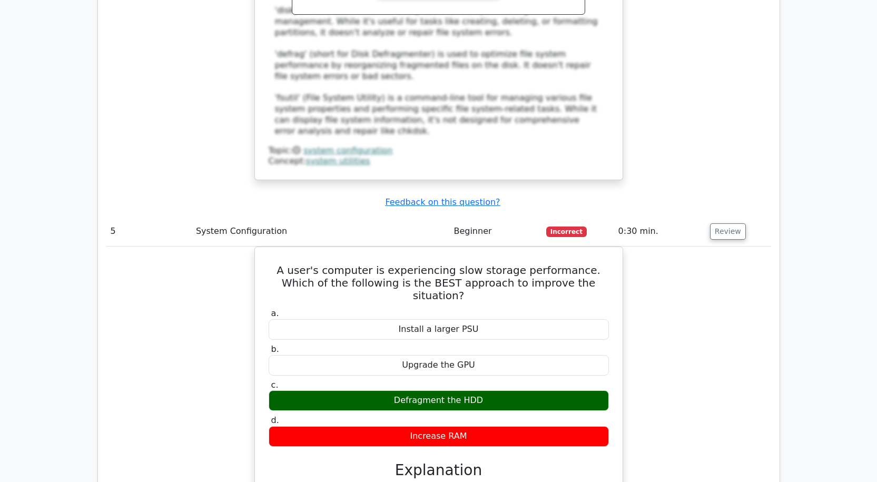
copy div "Defragment the HDD"
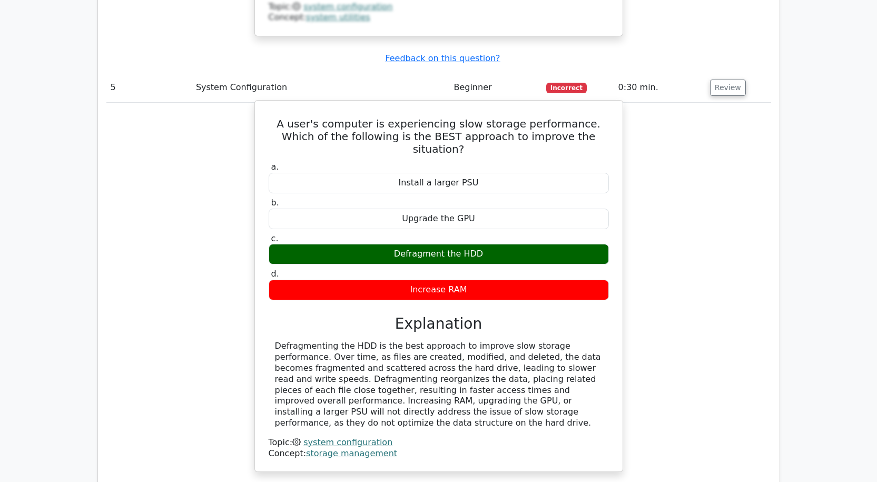
scroll to position [3372, 0]
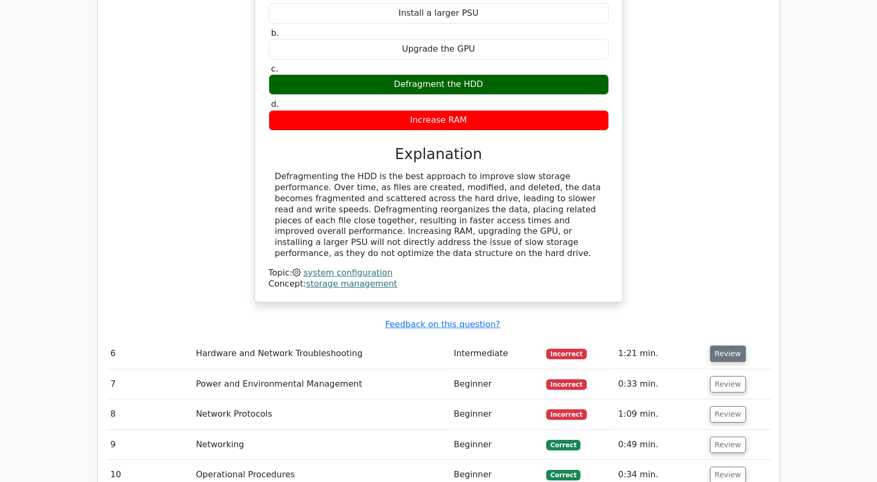
click at [729, 346] on button "Review" at bounding box center [728, 354] width 36 height 16
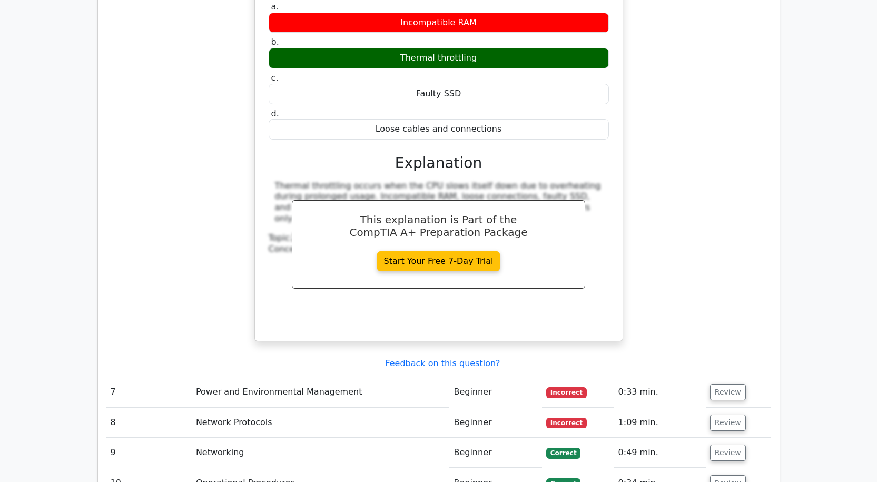
scroll to position [3899, 0]
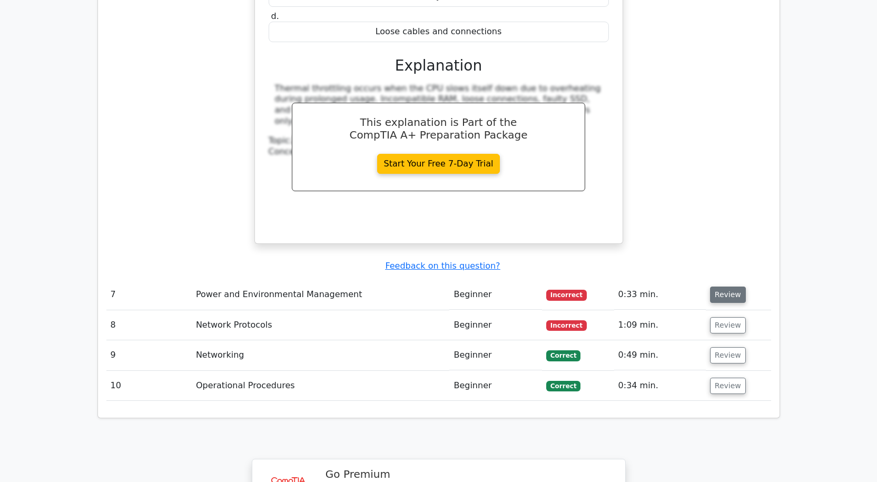
click at [730, 287] on button "Review" at bounding box center [728, 295] width 36 height 16
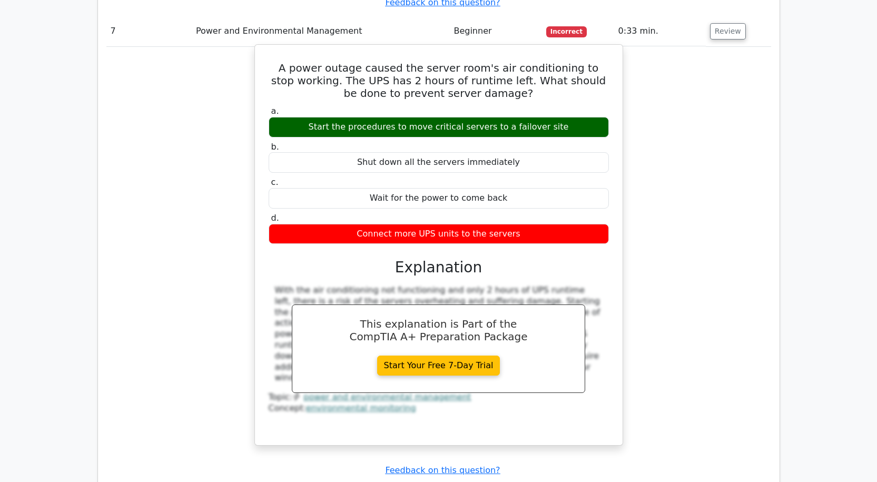
scroll to position [4321, 0]
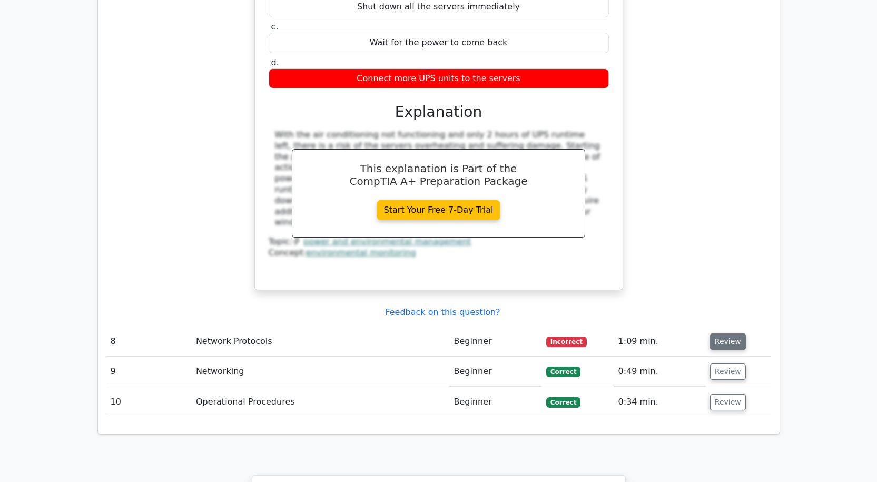
click at [730, 334] on button "Review" at bounding box center [728, 342] width 36 height 16
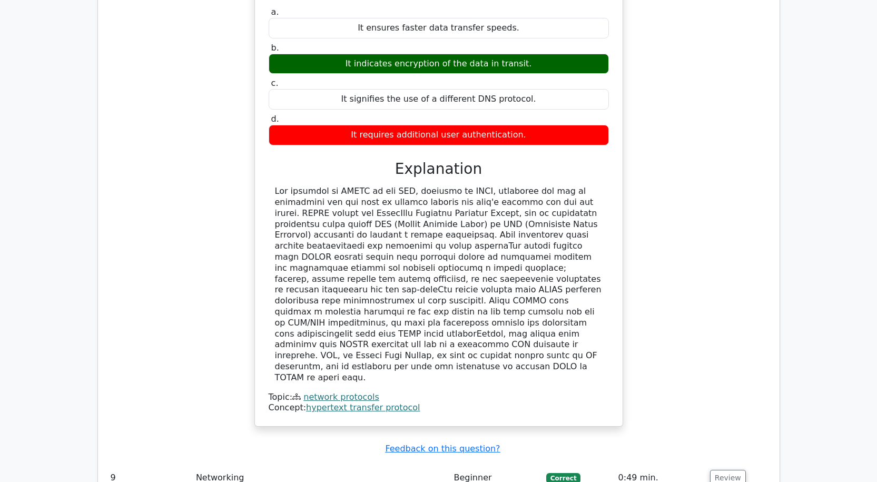
scroll to position [4901, 0]
